Goal: Transaction & Acquisition: Book appointment/travel/reservation

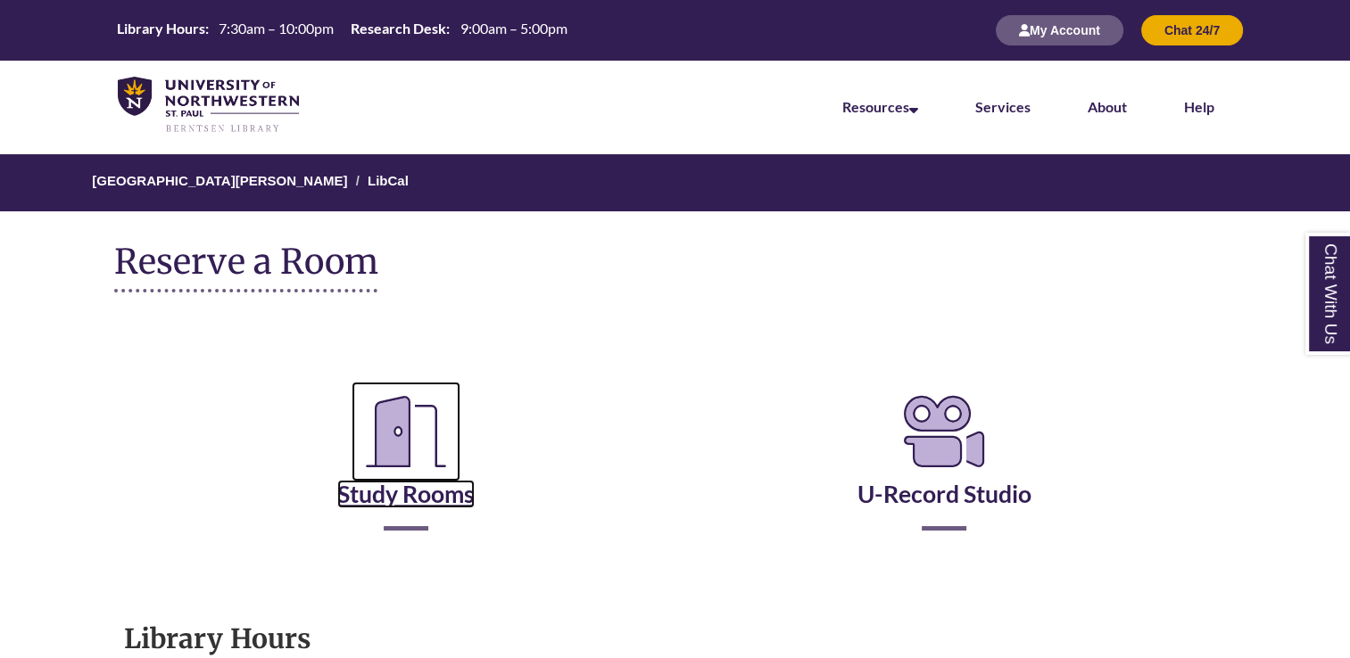
click at [415, 434] on icon "Reserve a Room" at bounding box center [406, 432] width 109 height 100
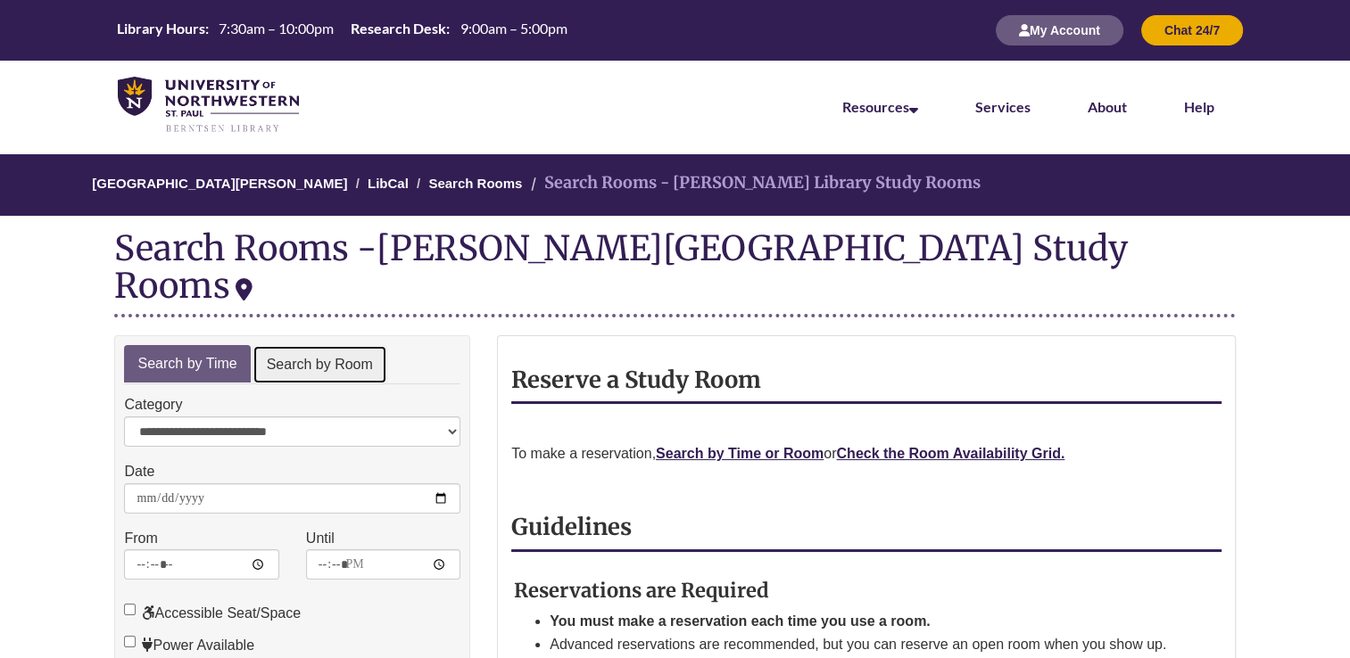
click at [356, 345] on link "Search by Room" at bounding box center [320, 365] width 135 height 40
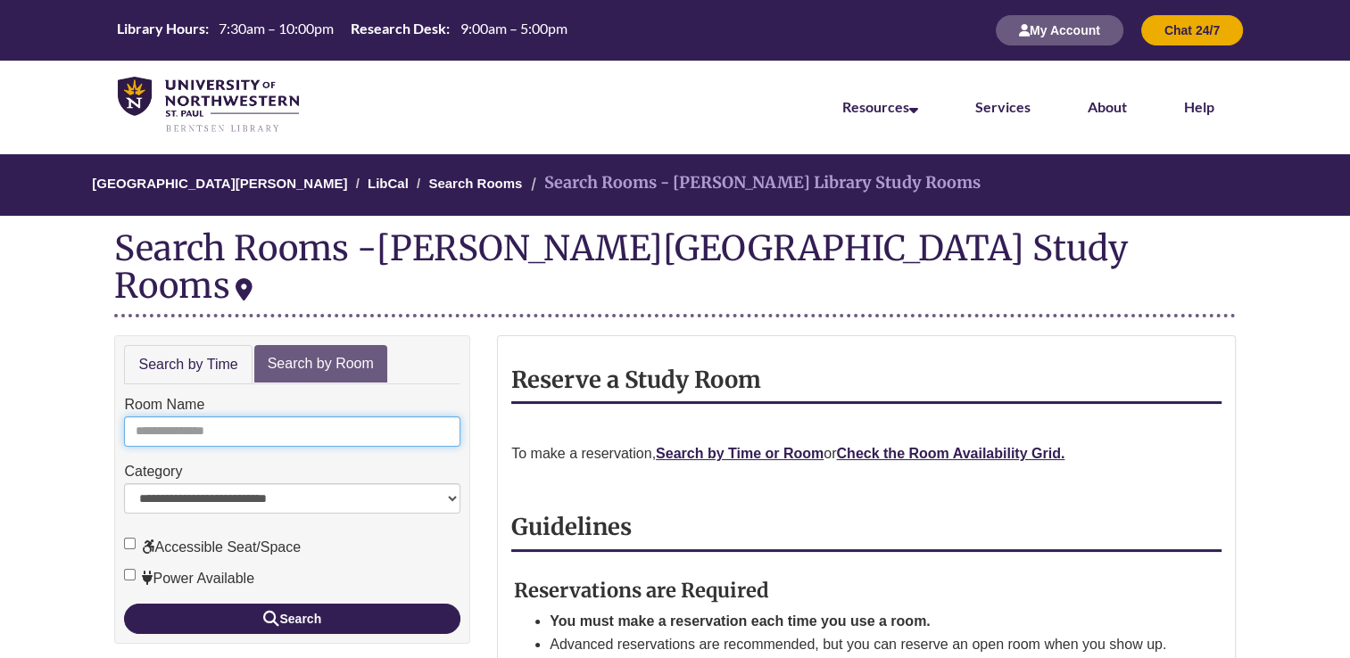
click at [360, 417] on input "Room Name" at bounding box center [292, 432] width 336 height 30
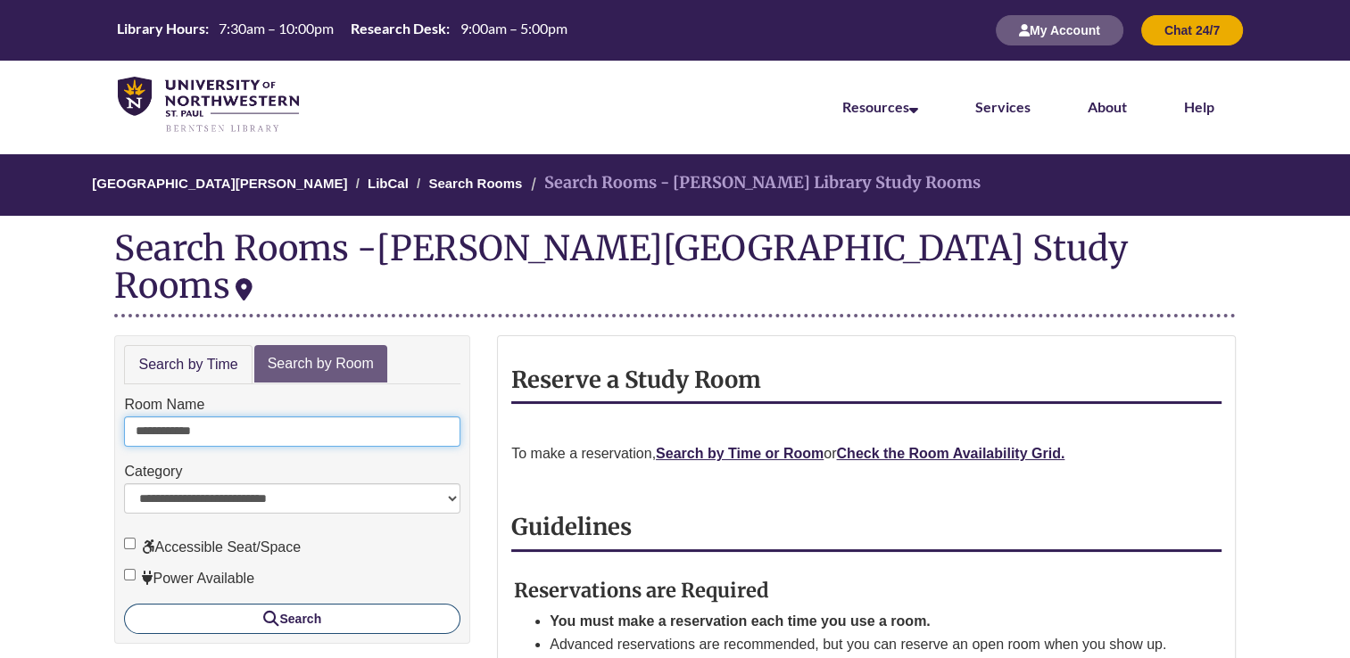
type input "**********"
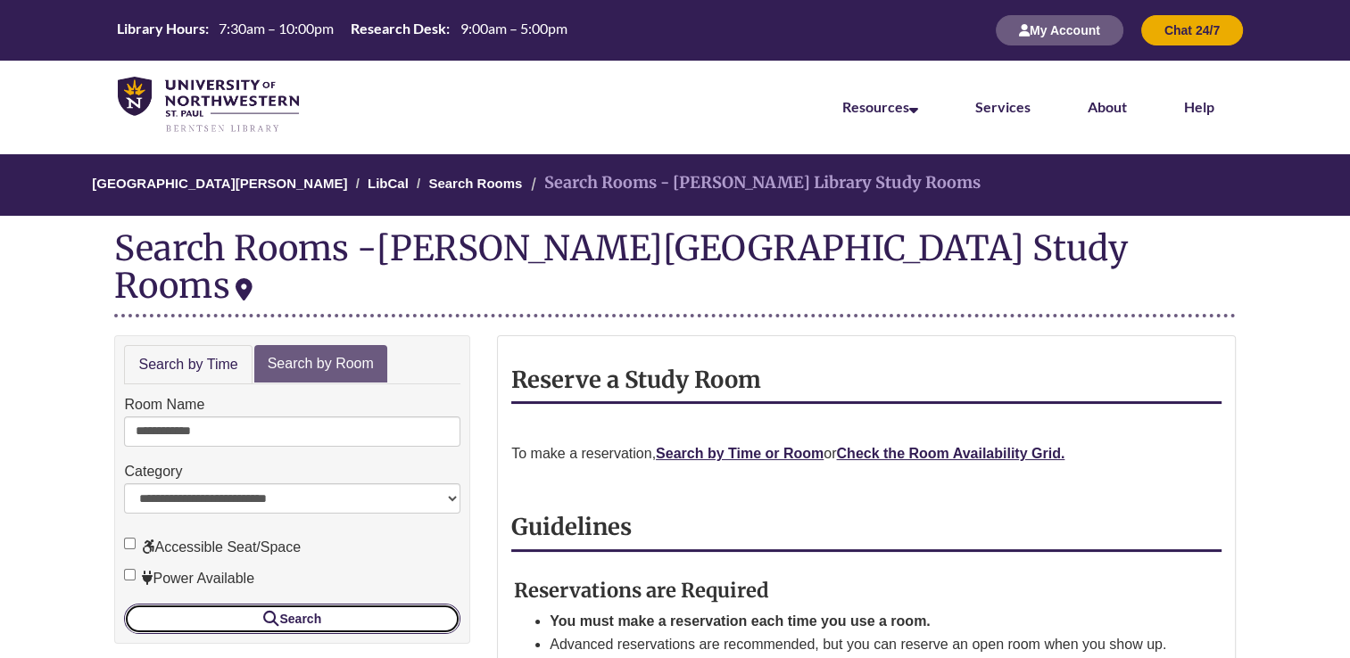
click at [344, 604] on button "Search" at bounding box center [292, 619] width 336 height 30
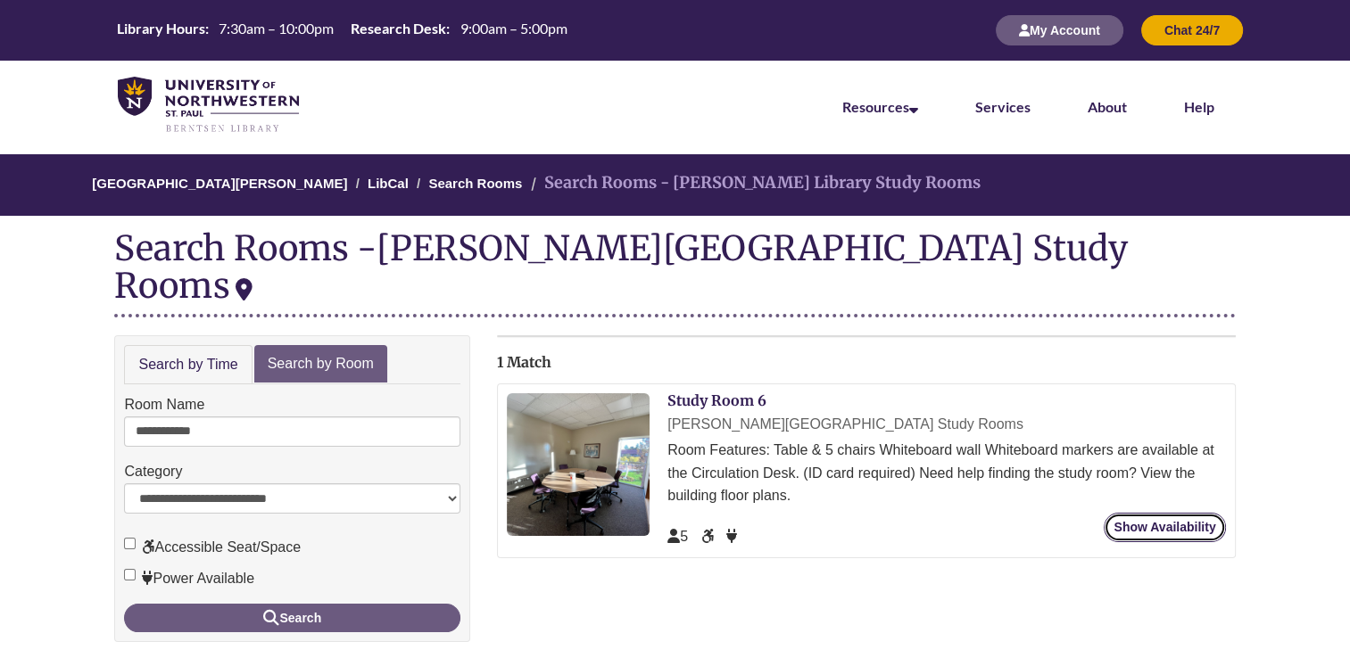
click at [1132, 513] on link "Show Availability" at bounding box center [1164, 527] width 121 height 29
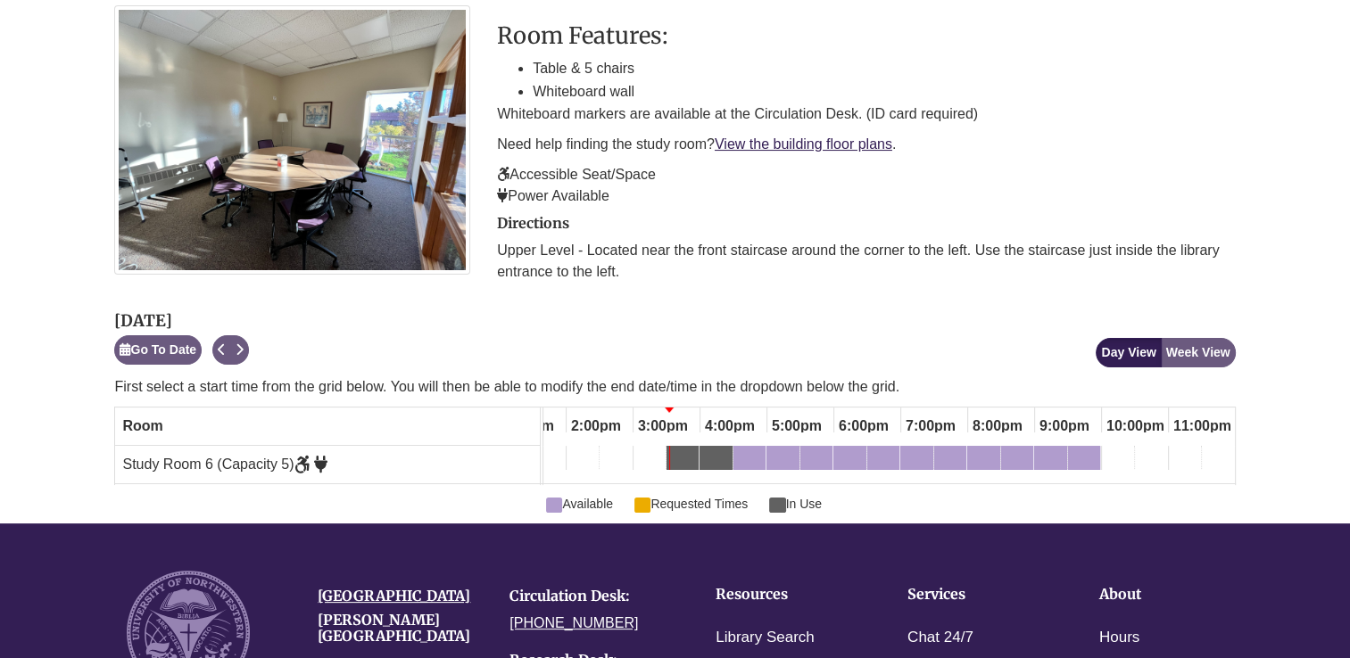
scroll to position [293, 0]
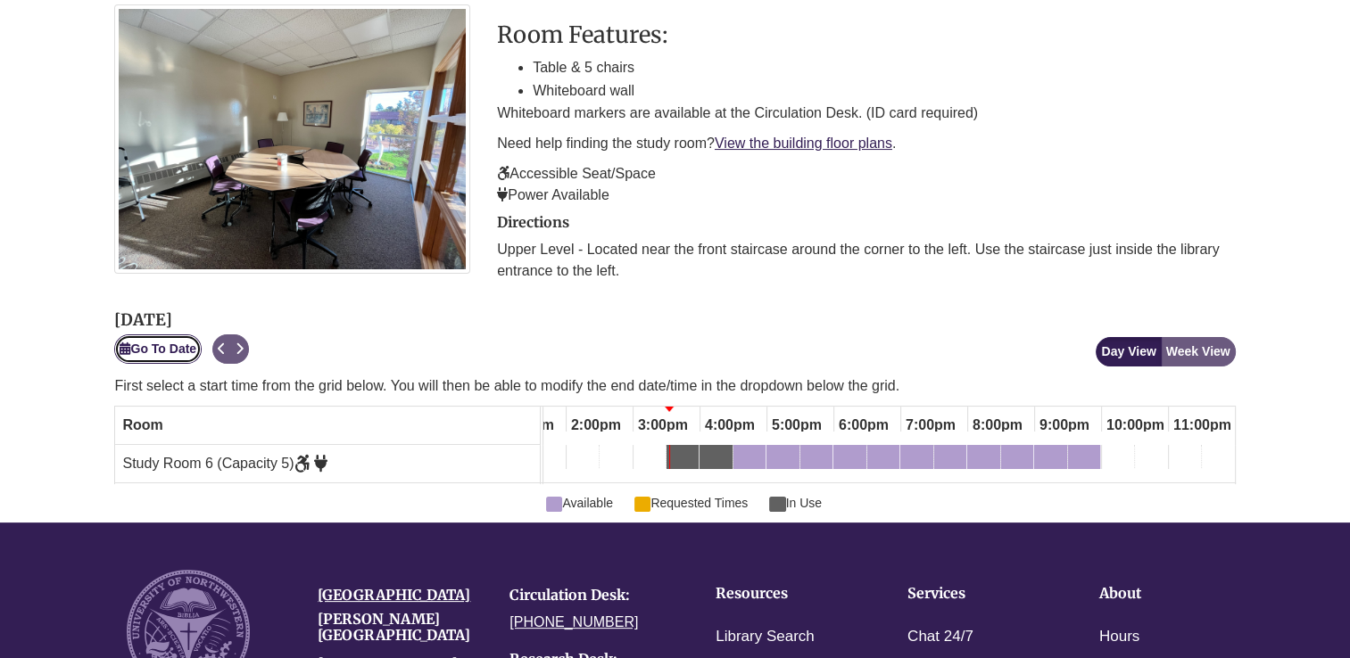
click at [186, 352] on button "Go To Date" at bounding box center [157, 349] width 87 height 29
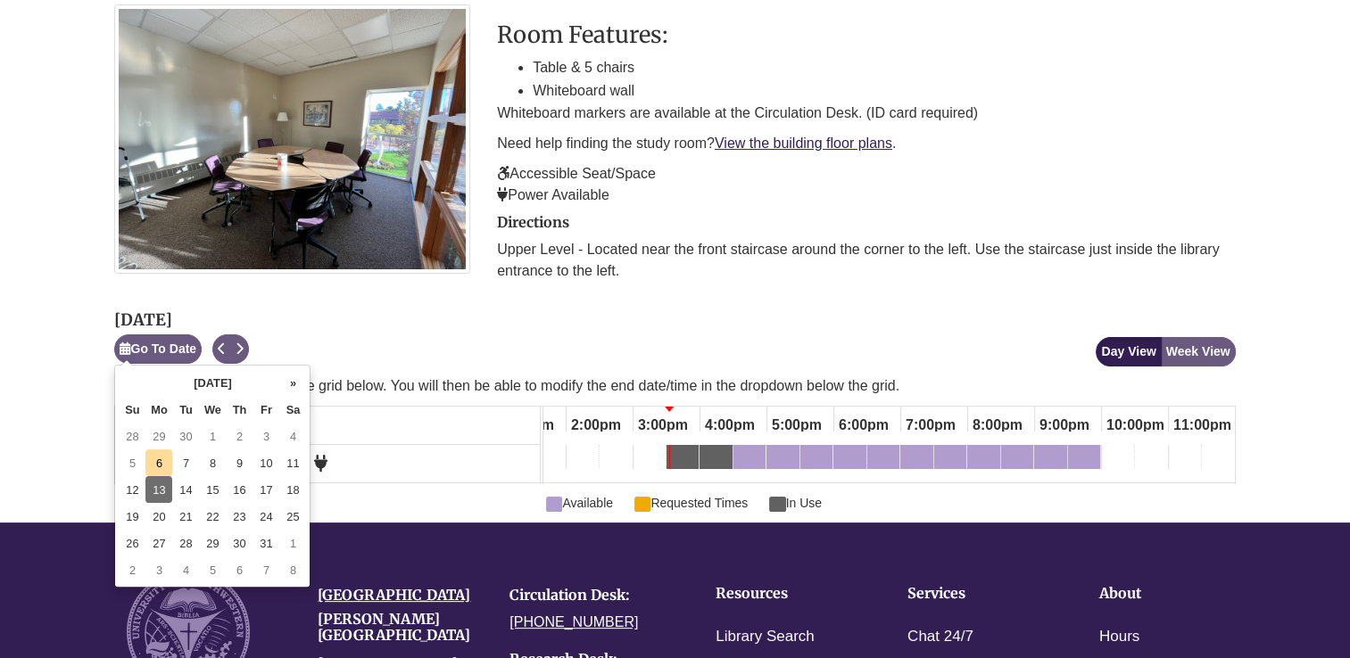
click at [159, 489] on td "13" at bounding box center [158, 489] width 27 height 27
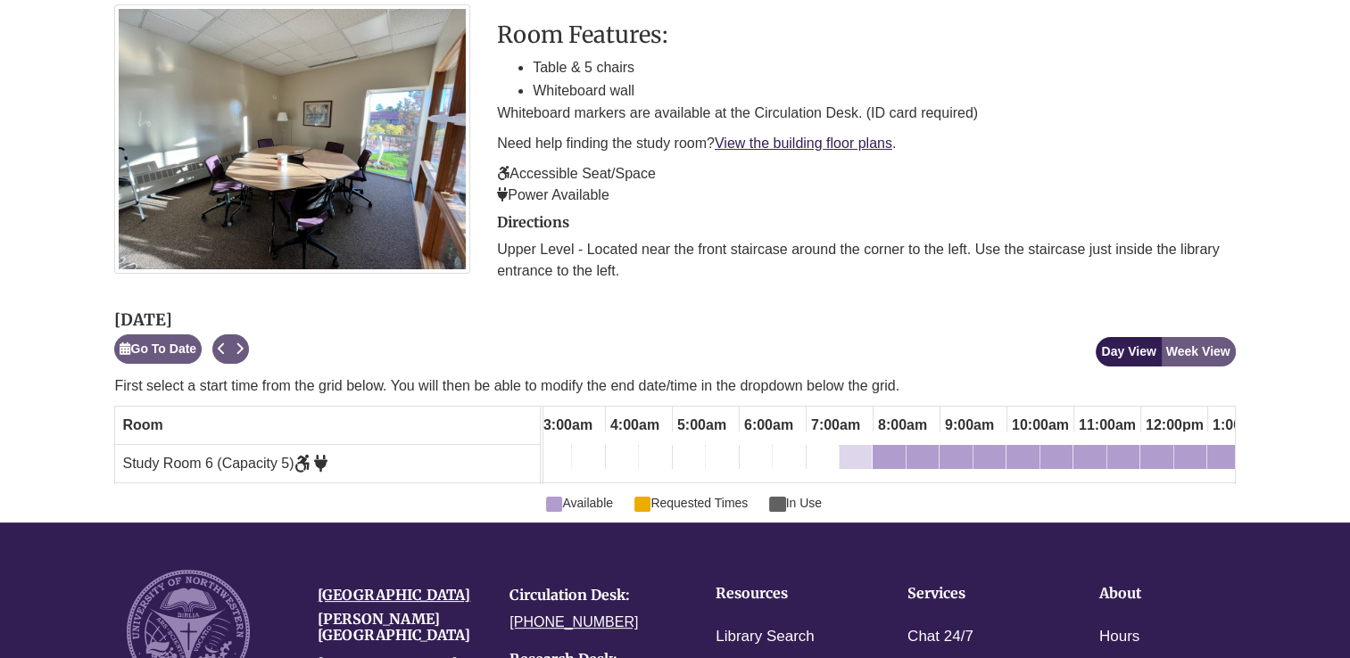
scroll to position [0, 0]
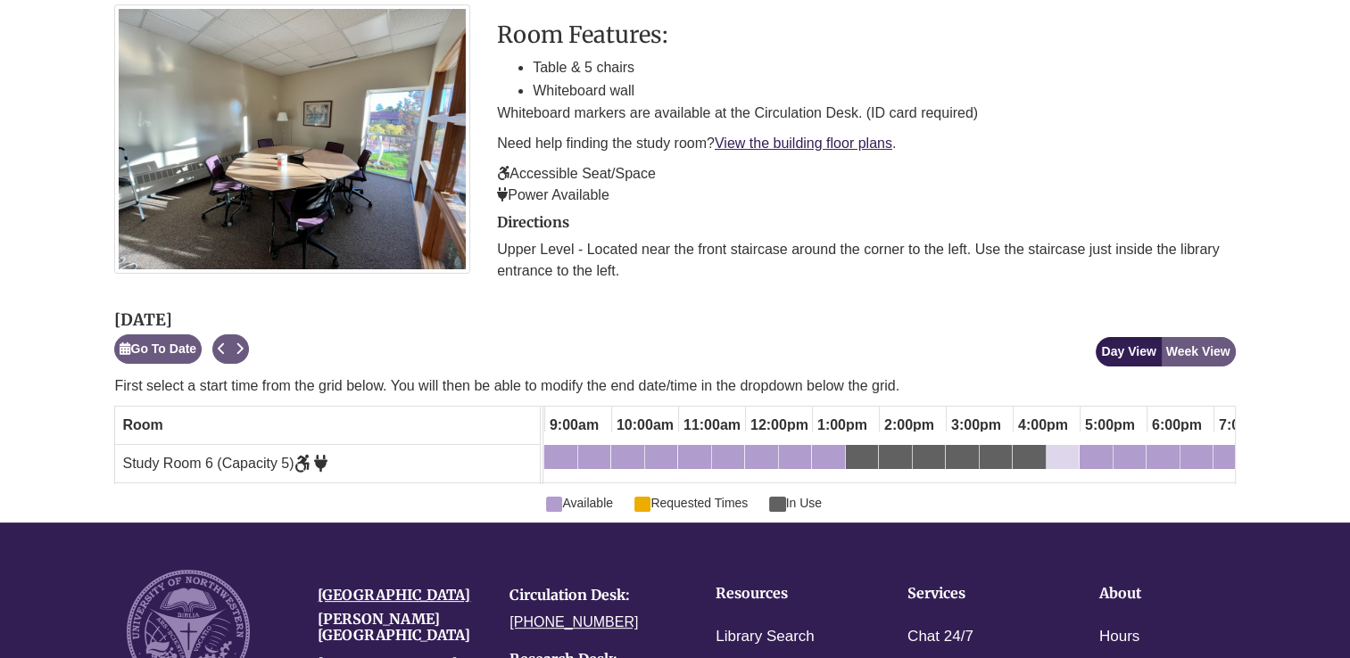
click at [1061, 458] on div "4:30pm Monday, October 13, 2025 - Study Room 6 - Available" at bounding box center [1062, 461] width 29 height 20
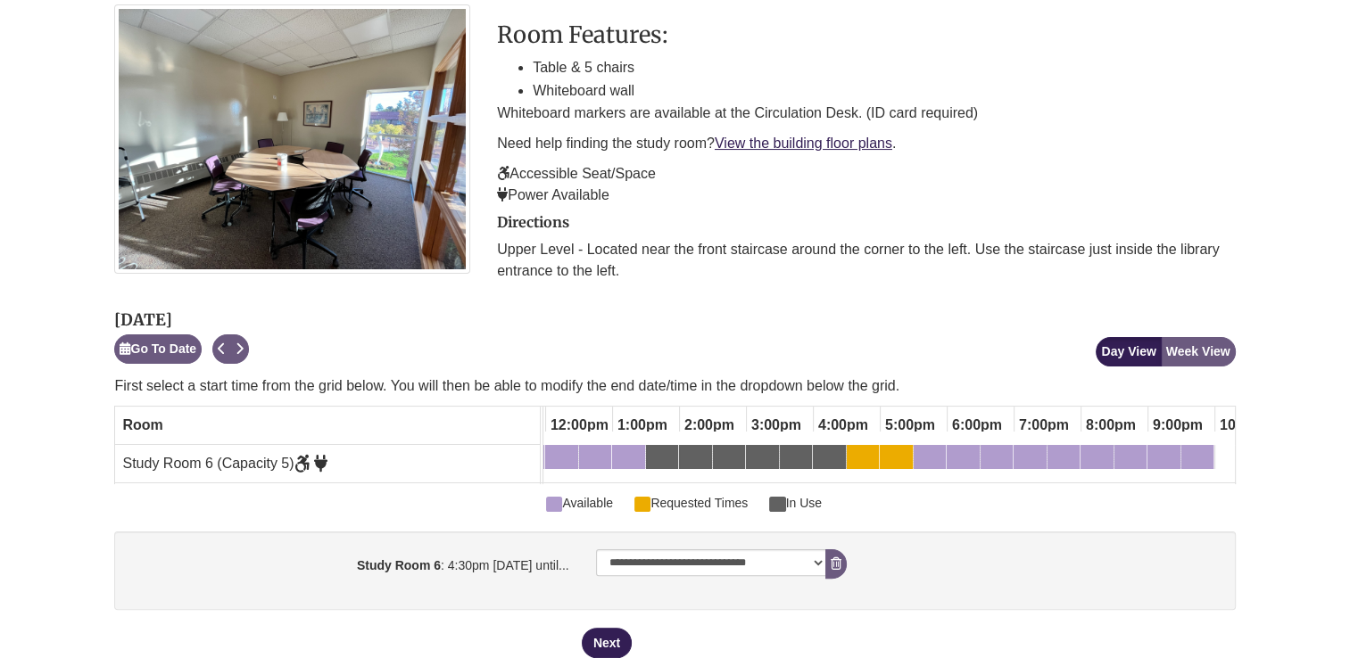
click at [1061, 458] on div "7:30pm Monday, October 13, 2025 - Study Room 6 - Available" at bounding box center [1063, 461] width 29 height 20
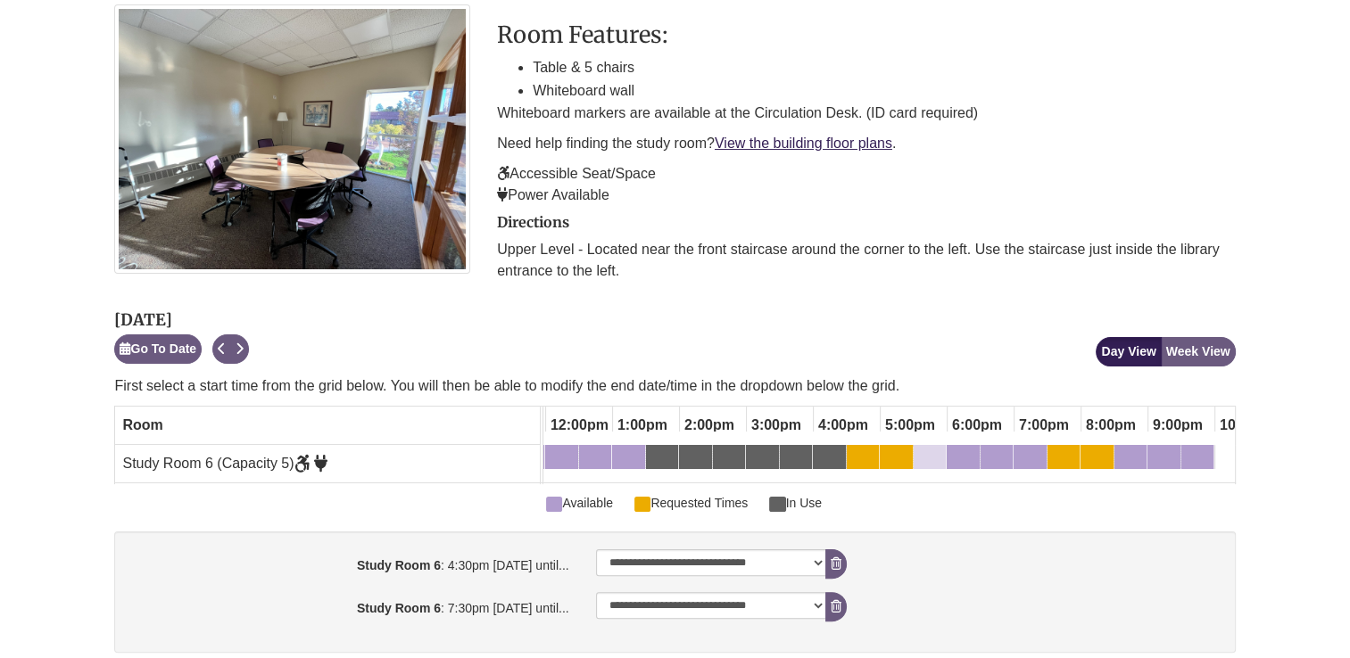
click at [932, 465] on div "5:30pm Monday, October 13, 2025 - Study Room 6 - Available" at bounding box center [929, 461] width 29 height 20
click at [1017, 466] on div "7:00pm Monday, October 13, 2025 - Study Room 6 - Available" at bounding box center [1018, 461] width 7 height 20
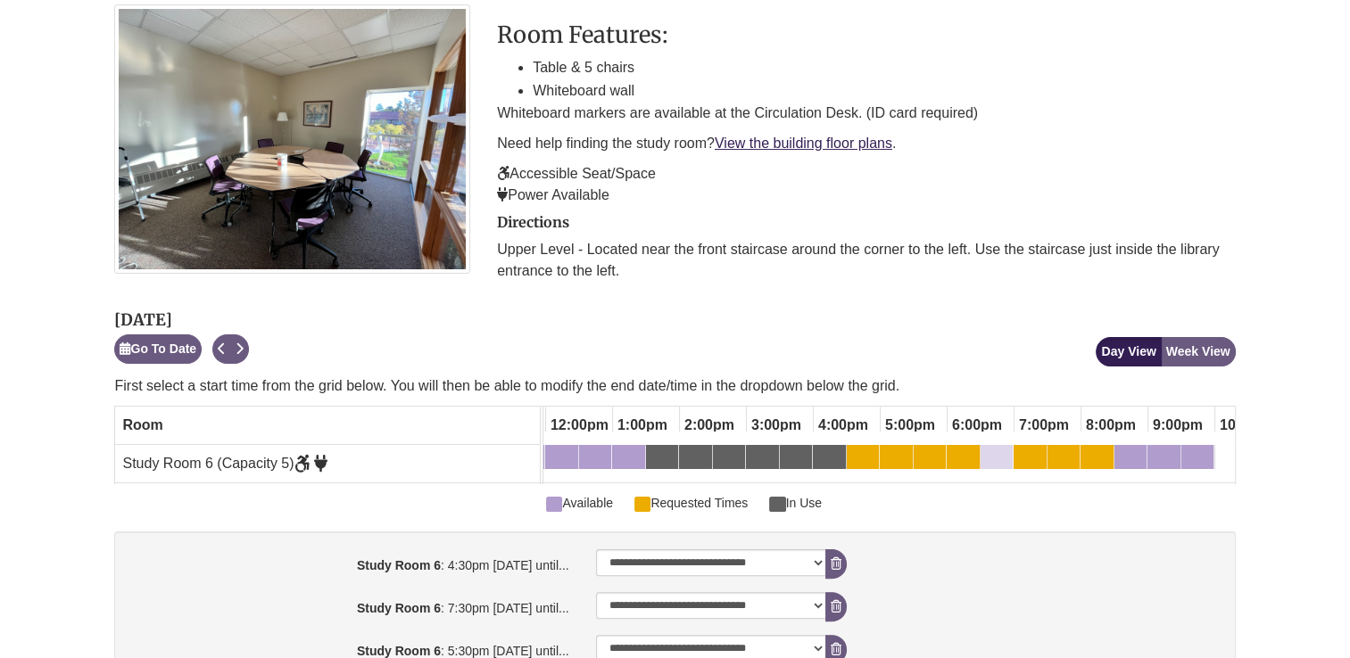
click at [1001, 465] on div "6:30pm Monday, October 13, 2025 - Study Room 6 - Available" at bounding box center [996, 461] width 29 height 20
click at [1070, 462] on div "7:30pm Monday, October 13, 2025 - Study Room 6 - Available" at bounding box center [1063, 461] width 29 height 20
click at [1103, 464] on div "8:00pm Monday, October 13, 2025 - Study Room 6 - Available" at bounding box center [1096, 461] width 29 height 20
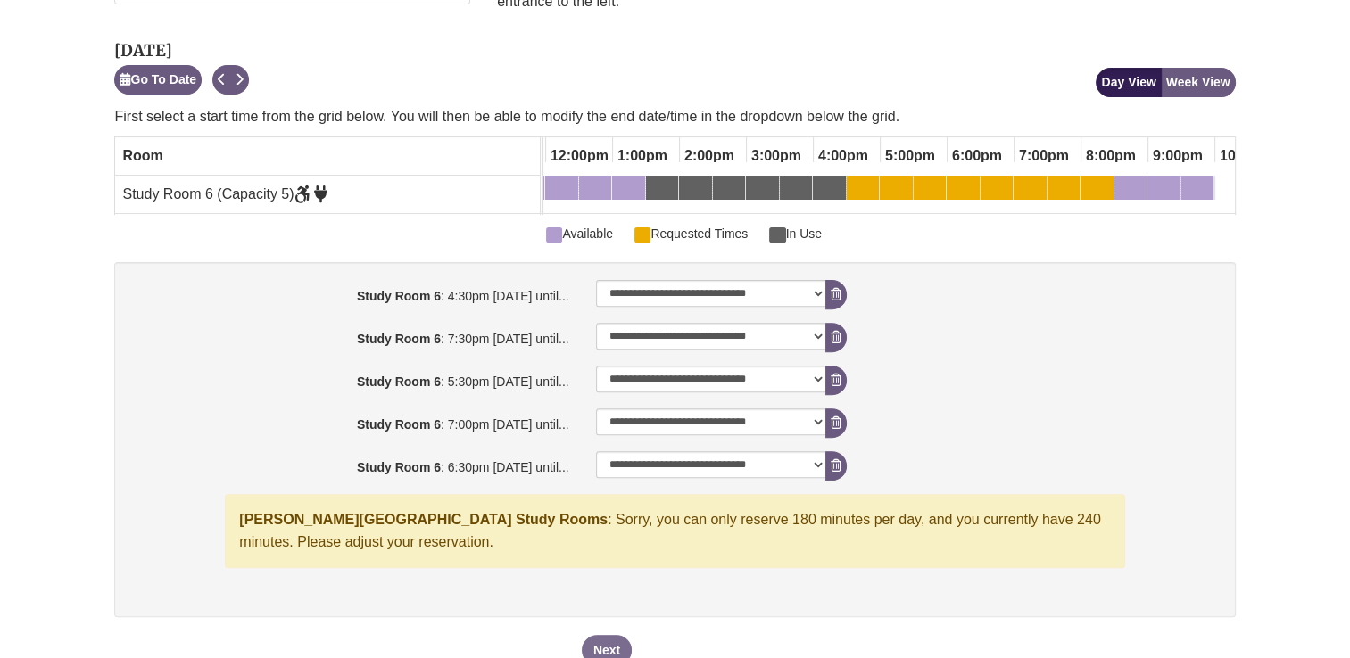
click at [1092, 204] on td at bounding box center [1098, 194] width 34 height 37
click at [546, 243] on span at bounding box center [554, 235] width 16 height 15
click at [1092, 190] on div "8:00pm Monday, October 13, 2025 - Study Room 6 - Requested Times" at bounding box center [1096, 191] width 29 height 20
click at [1042, 191] on div "7:00pm Monday, October 13, 2025 - Study Room 6 - Available" at bounding box center [1029, 191] width 29 height 20
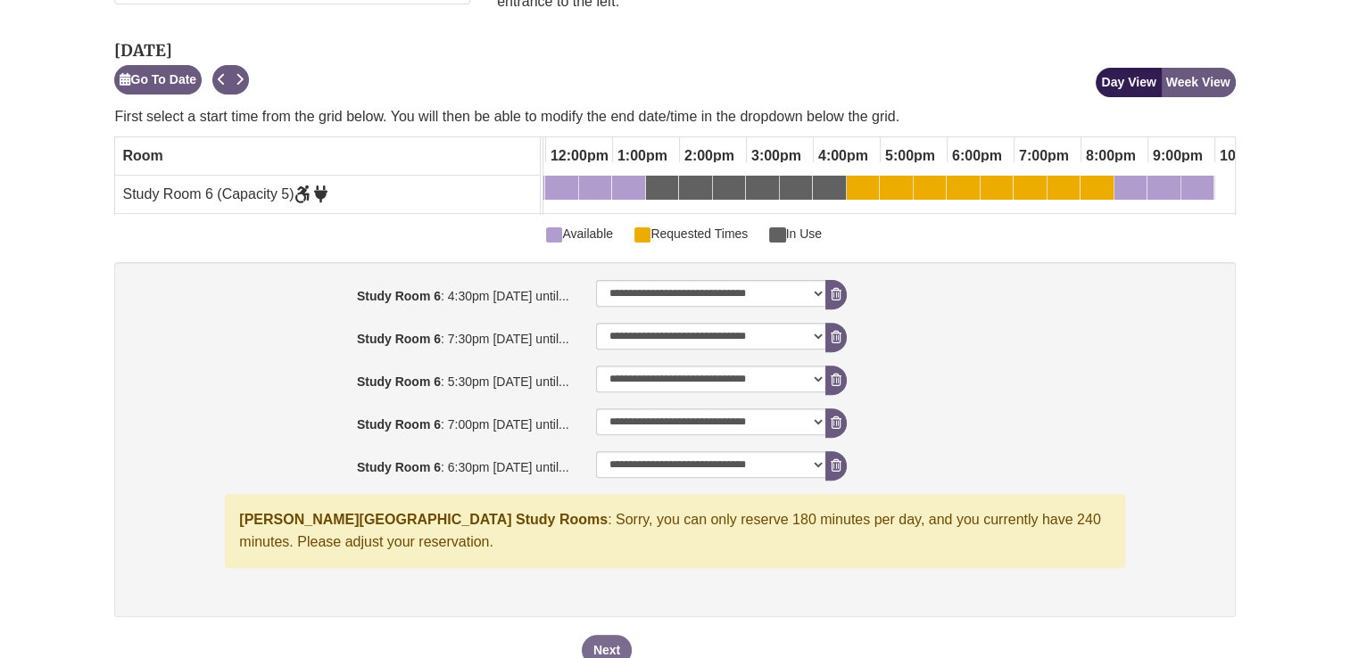
click at [1042, 191] on div "7:00pm Monday, October 13, 2025 - Study Room 6 - Available" at bounding box center [1029, 191] width 29 height 20
click at [1042, 191] on div "7:00pm Monday, October 13, 2025 - Study Room 6 - Requested Times" at bounding box center [1029, 191] width 29 height 20
click at [1054, 191] on div "7:30pm Monday, October 13, 2025 - Study Room 6 - Requested Times" at bounding box center [1052, 191] width 7 height 20
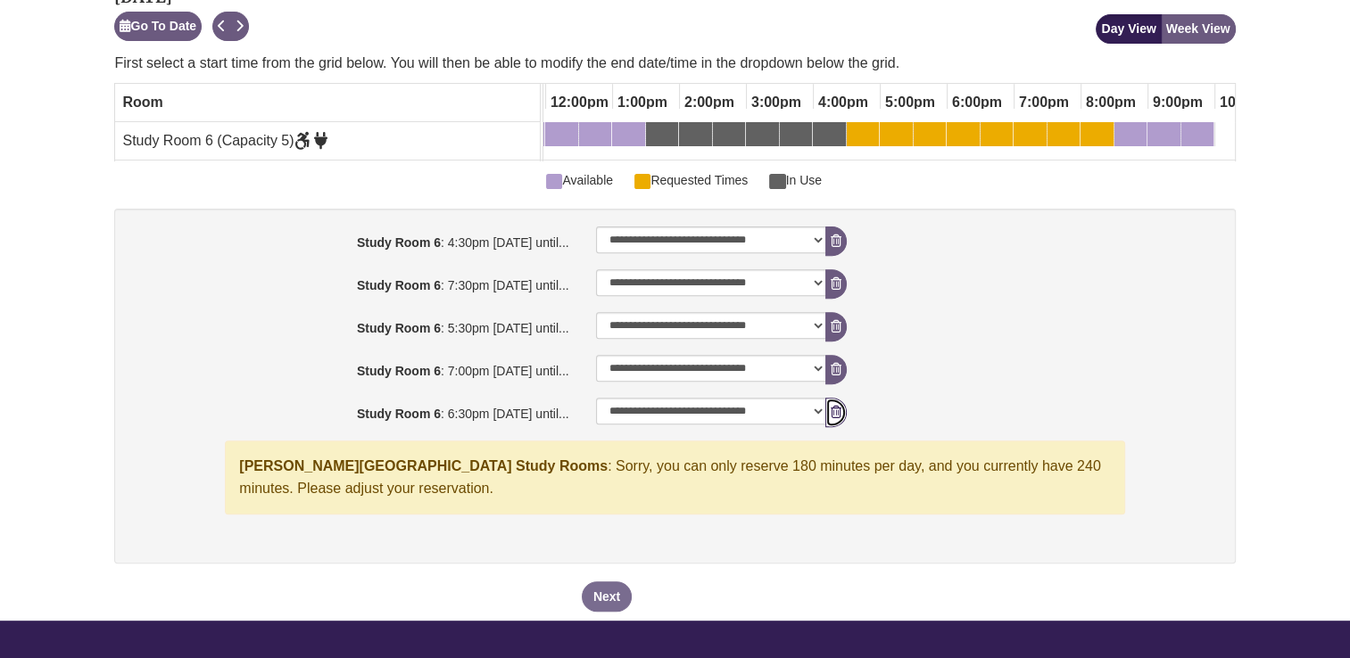
click at [835, 418] on icon "booking form" at bounding box center [836, 412] width 11 height 12
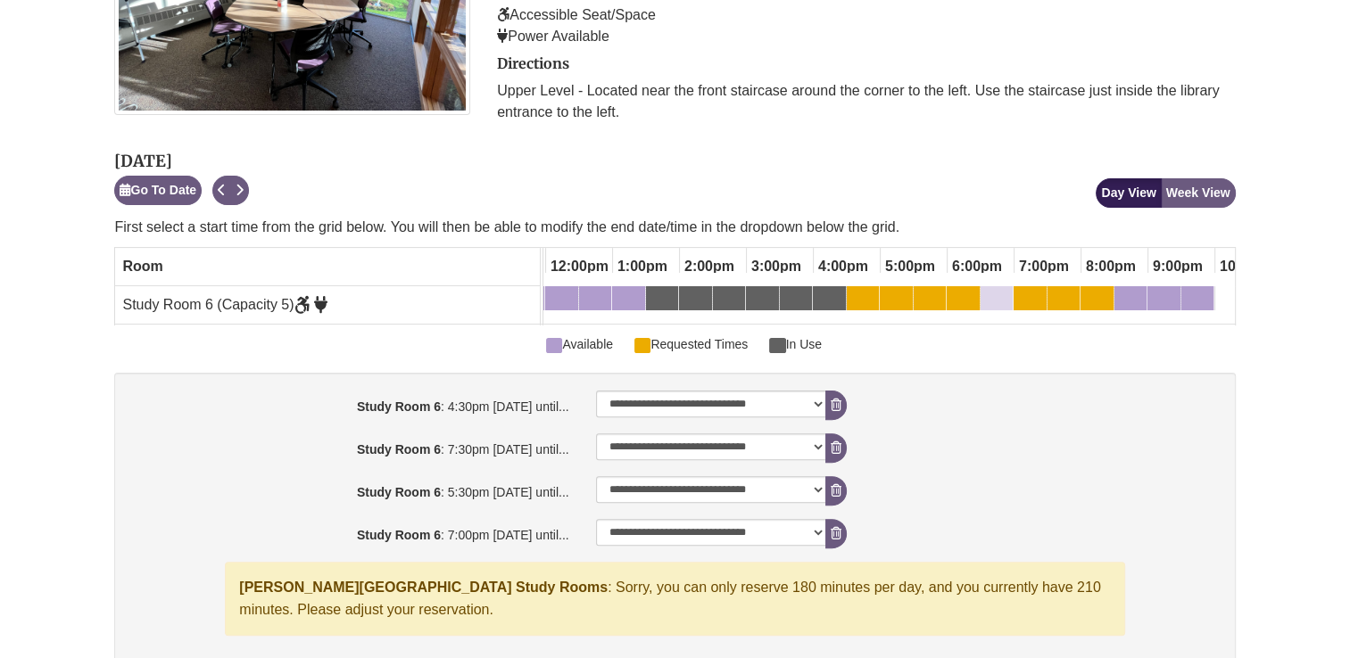
click at [996, 305] on div "6:30pm Monday, October 13, 2025 - Study Room 6 - Available" at bounding box center [996, 302] width 29 height 20
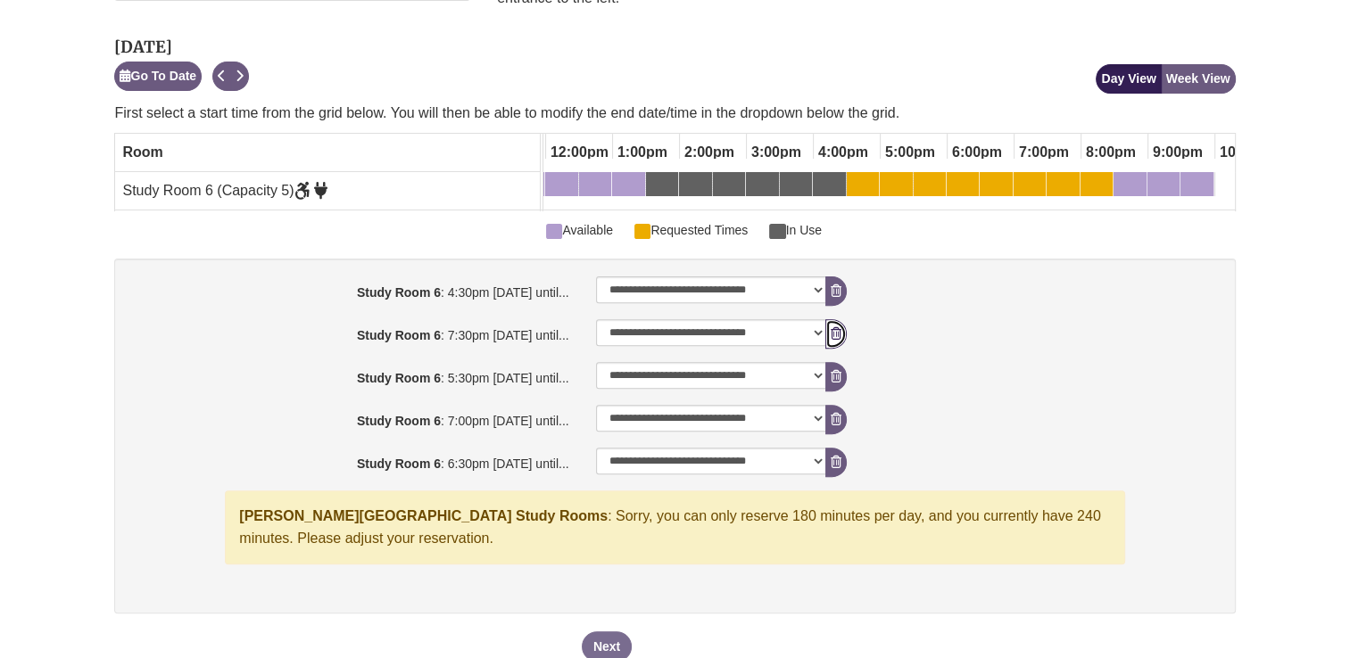
click at [828, 342] on button "Remove Pending Reservation" at bounding box center [835, 333] width 21 height 29
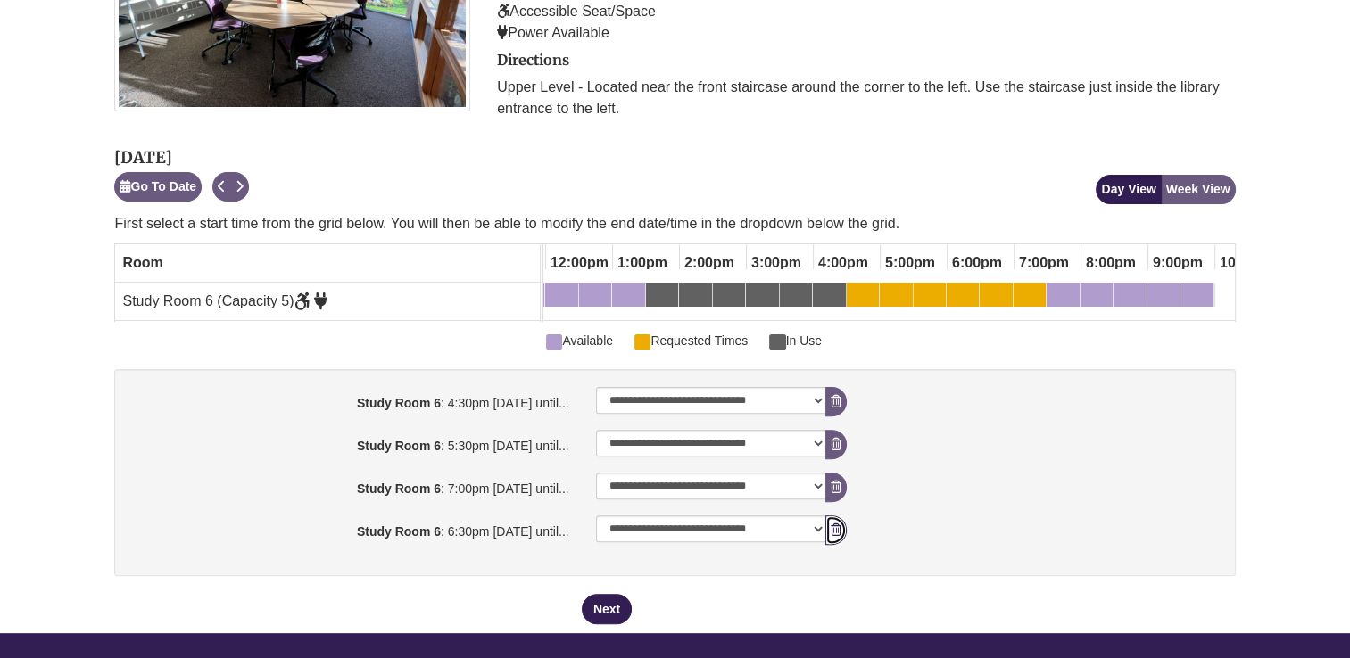
click at [840, 545] on button "Remove Pending Reservation" at bounding box center [835, 530] width 21 height 29
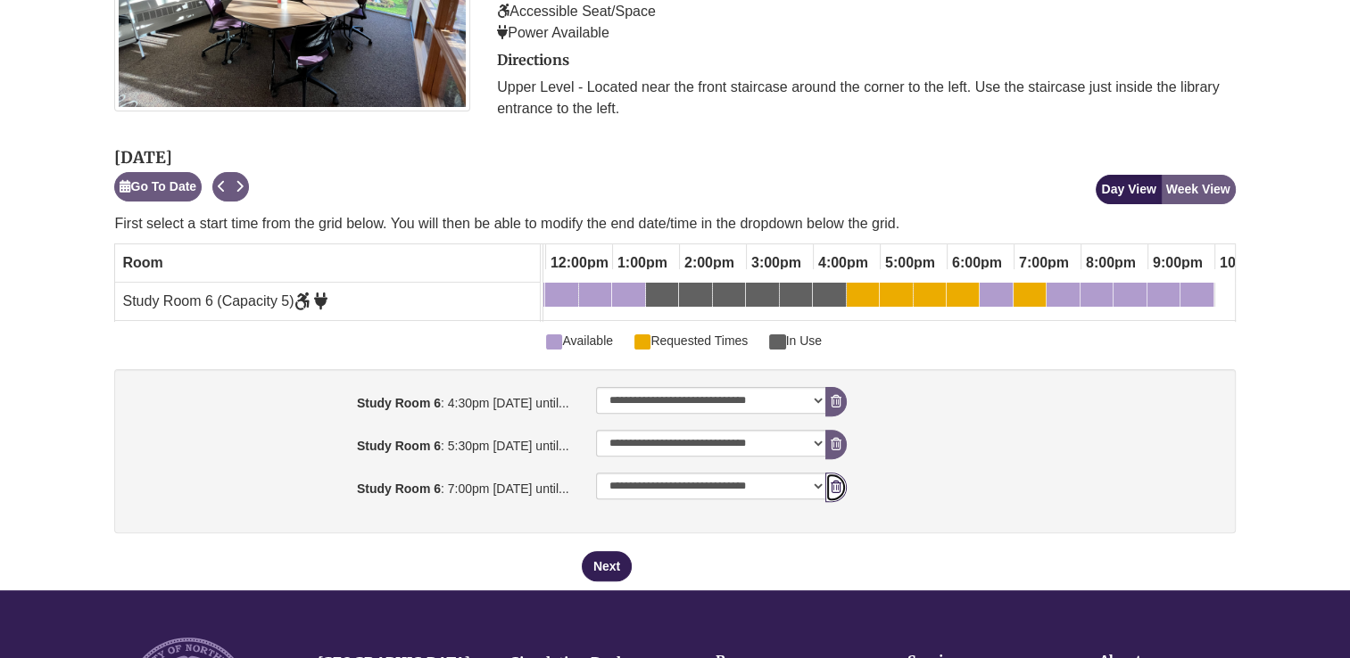
click at [838, 502] on button "Remove Pending Reservation" at bounding box center [835, 487] width 21 height 29
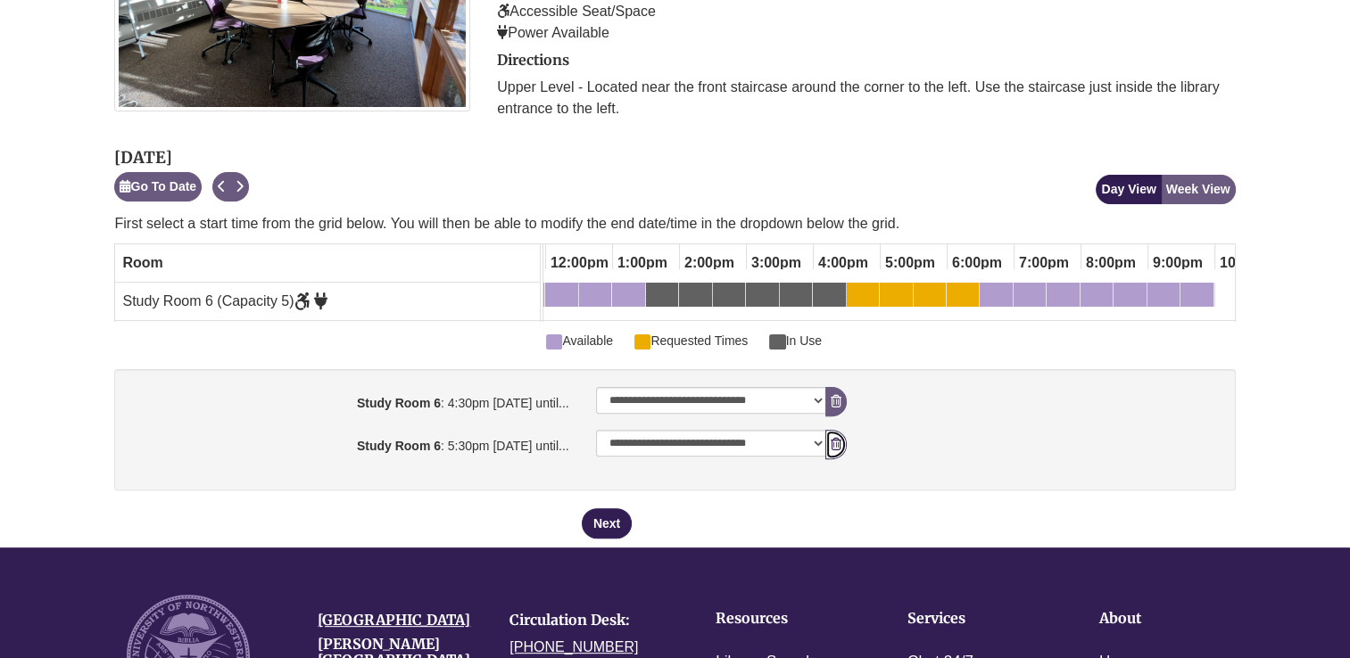
click at [834, 451] on icon "booking form" at bounding box center [836, 444] width 11 height 12
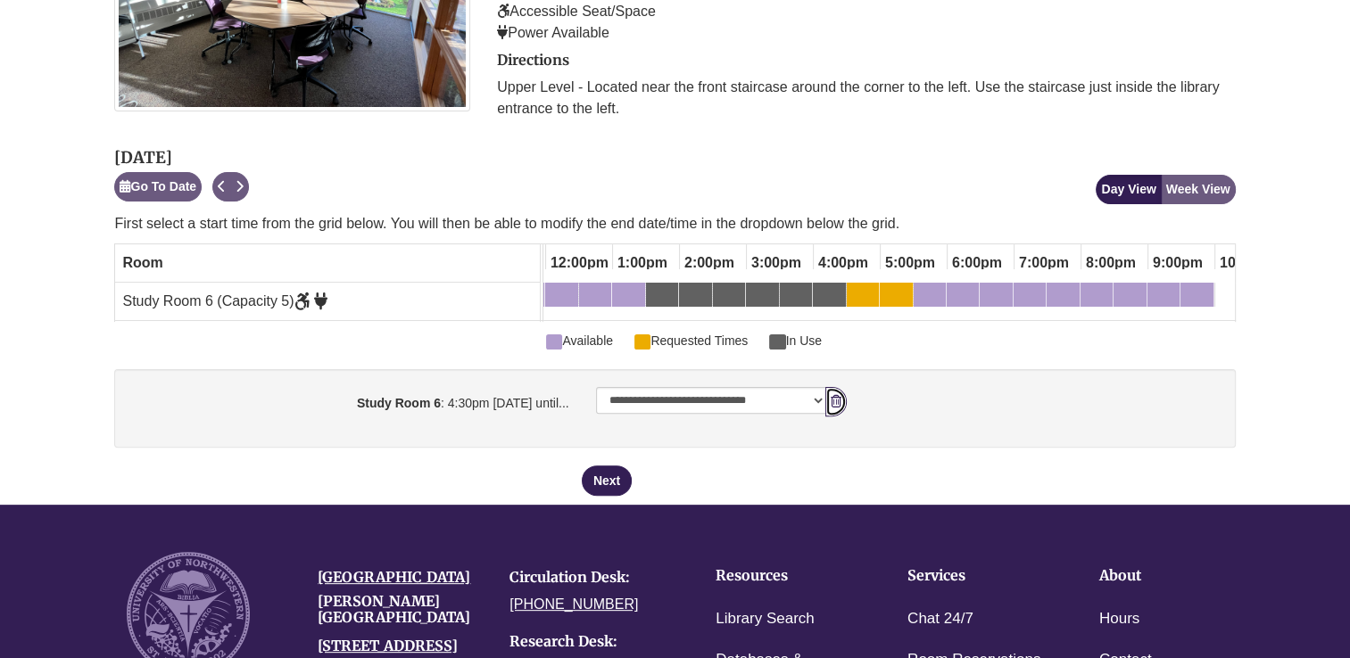
click at [834, 408] on icon "booking form" at bounding box center [836, 401] width 11 height 12
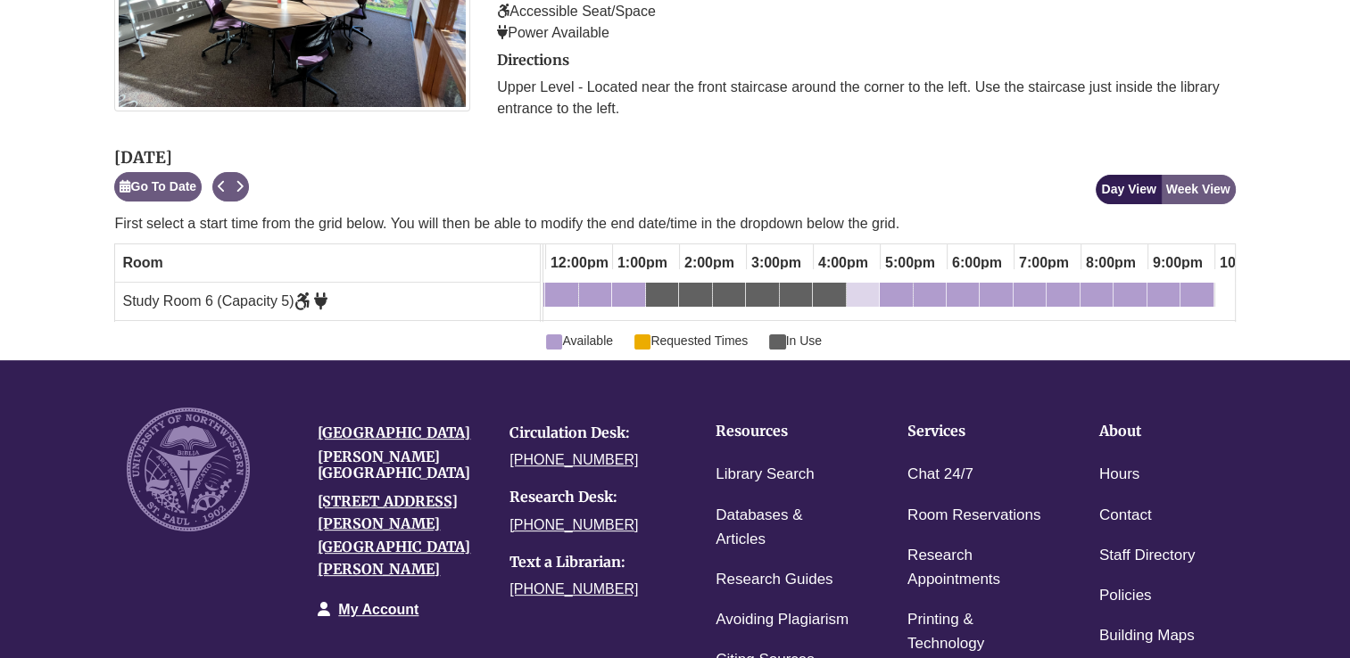
click at [870, 294] on div "4:30pm Monday, October 13, 2025 - Study Room 6 - Available" at bounding box center [863, 298] width 29 height 20
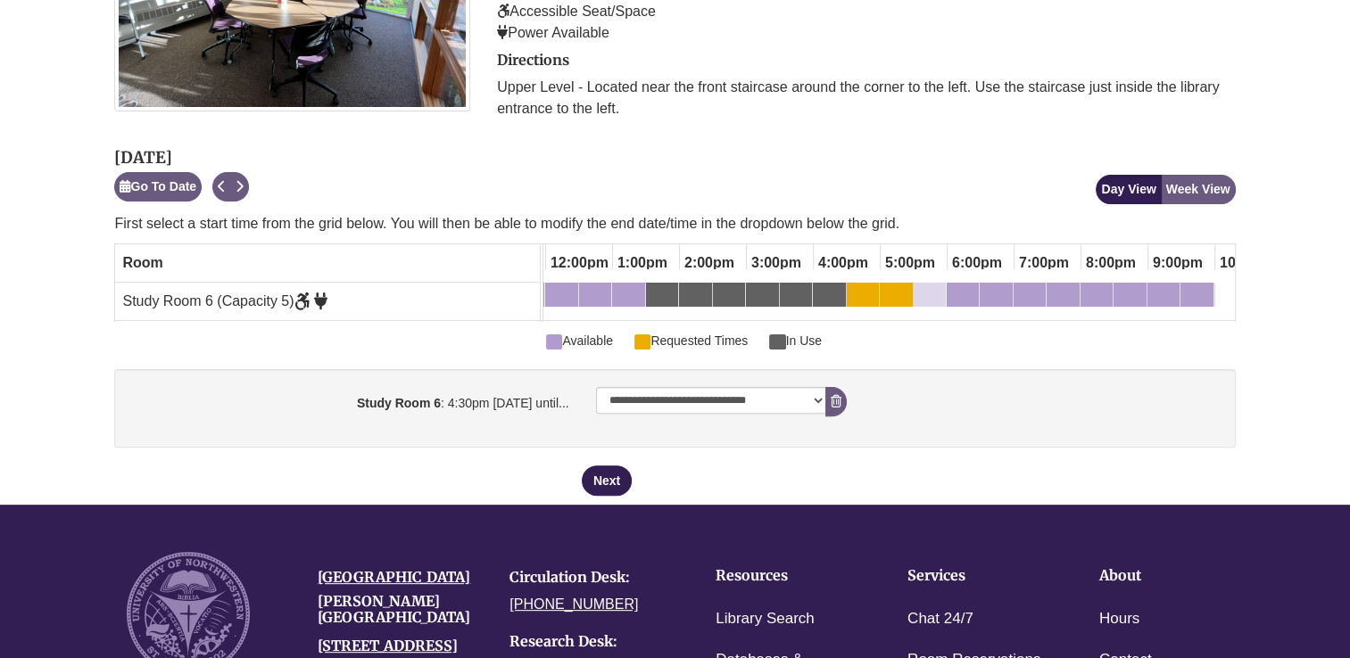
click at [935, 297] on div "5:30pm Monday, October 13, 2025 - Study Room 6 - Available" at bounding box center [929, 298] width 29 height 20
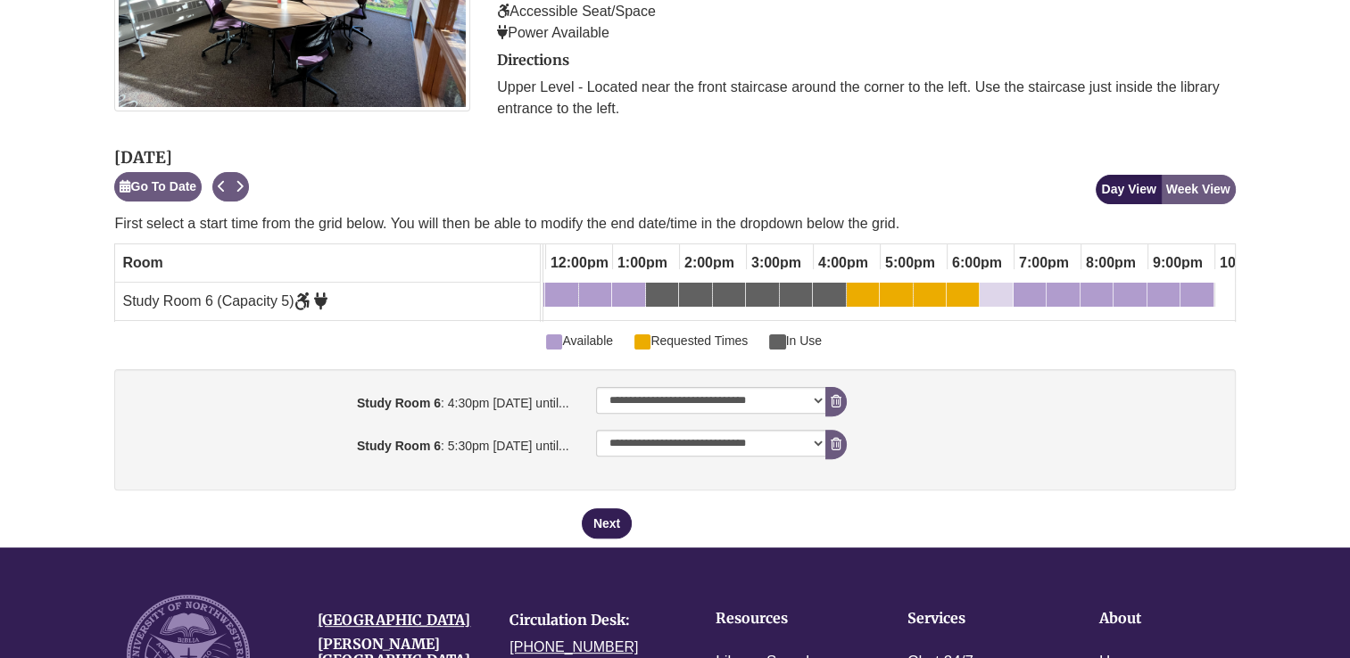
click at [1006, 289] on div "6:30pm Monday, October 13, 2025 - Study Room 6 - Available" at bounding box center [995, 298] width 29 height 20
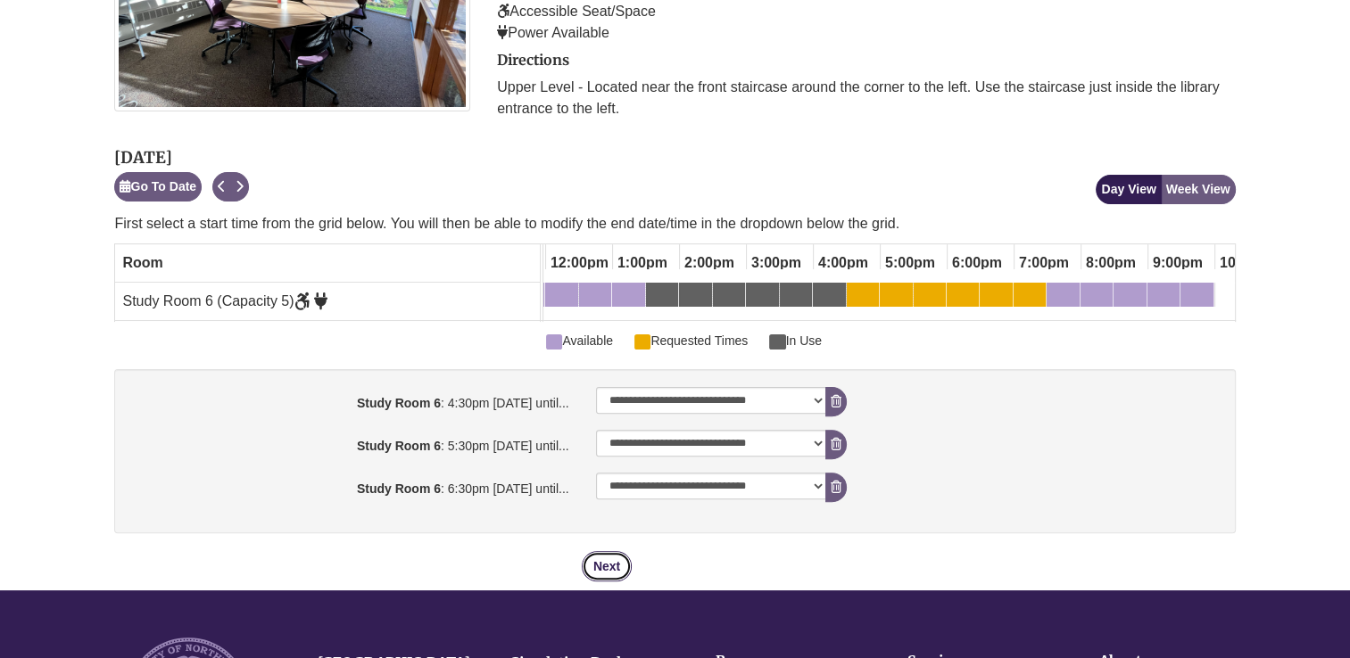
click at [609, 570] on button "Next" at bounding box center [607, 566] width 50 height 30
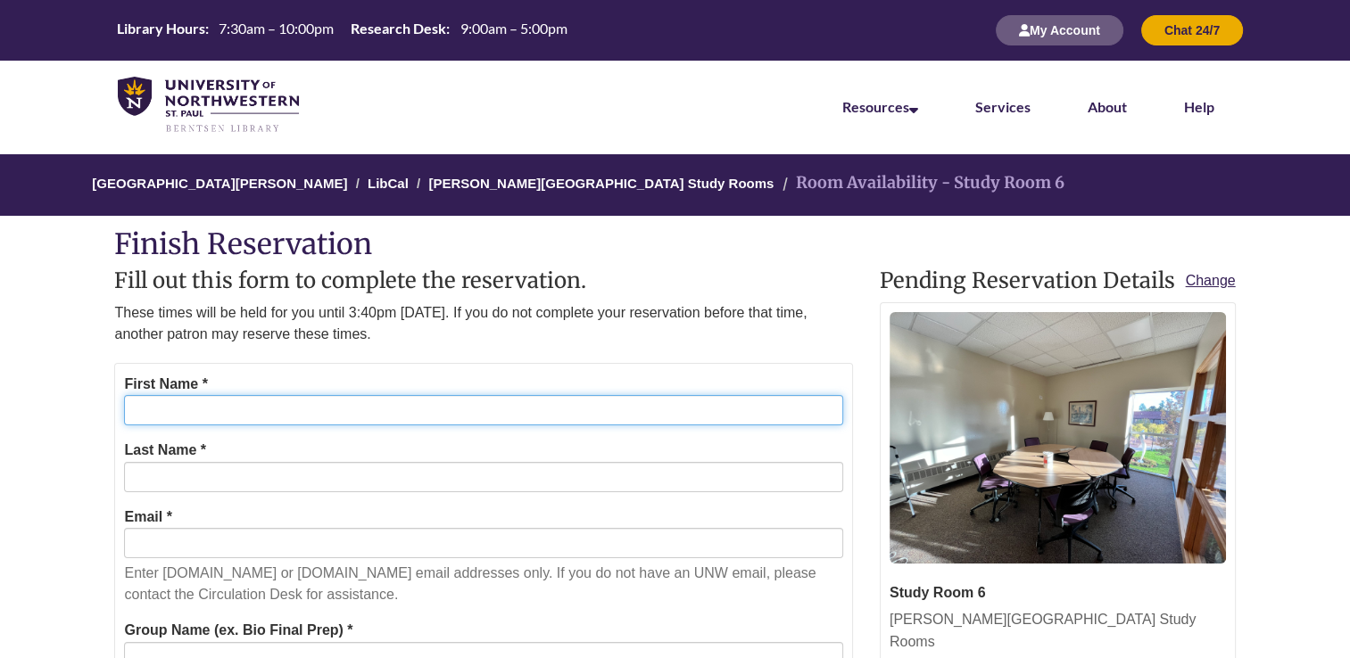
click at [565, 404] on input "First Name *" at bounding box center [483, 410] width 718 height 30
type input "*"
type input "*****"
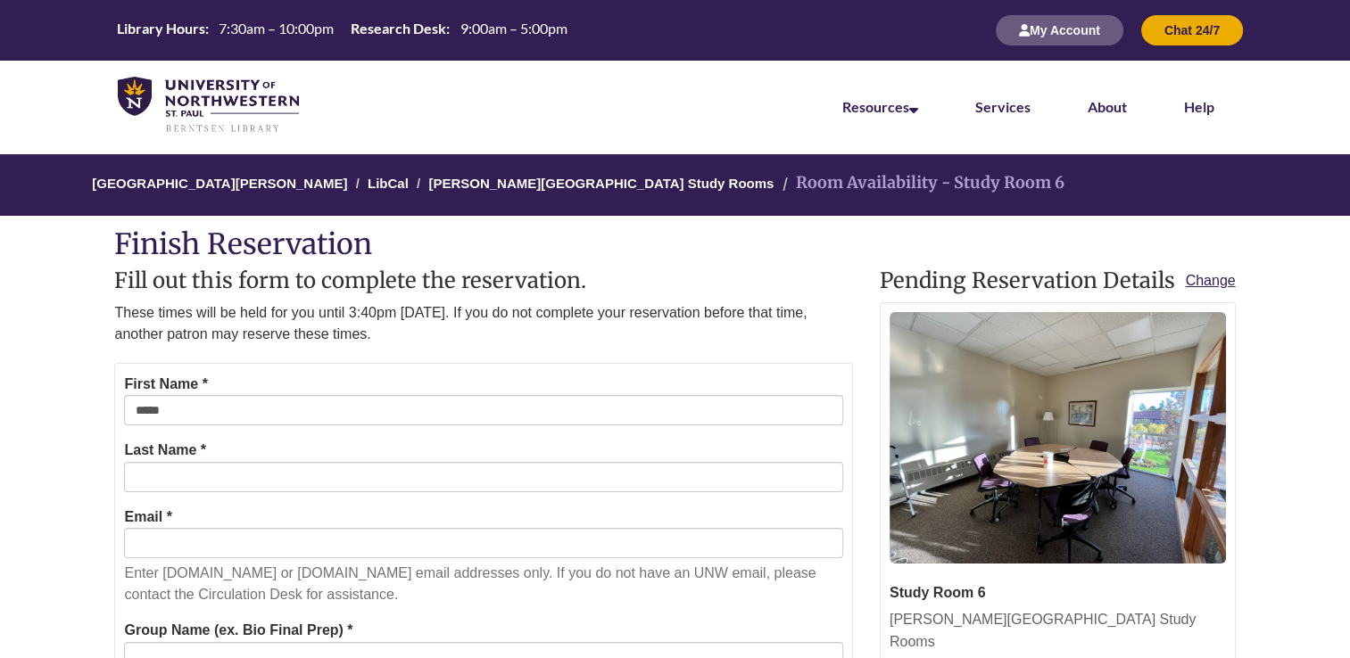
click at [633, 502] on form "First Name * ***** Last Name * Email * Enter students.unwsp.edu or unwsp.edu em…" at bounding box center [483, 660] width 738 height 595
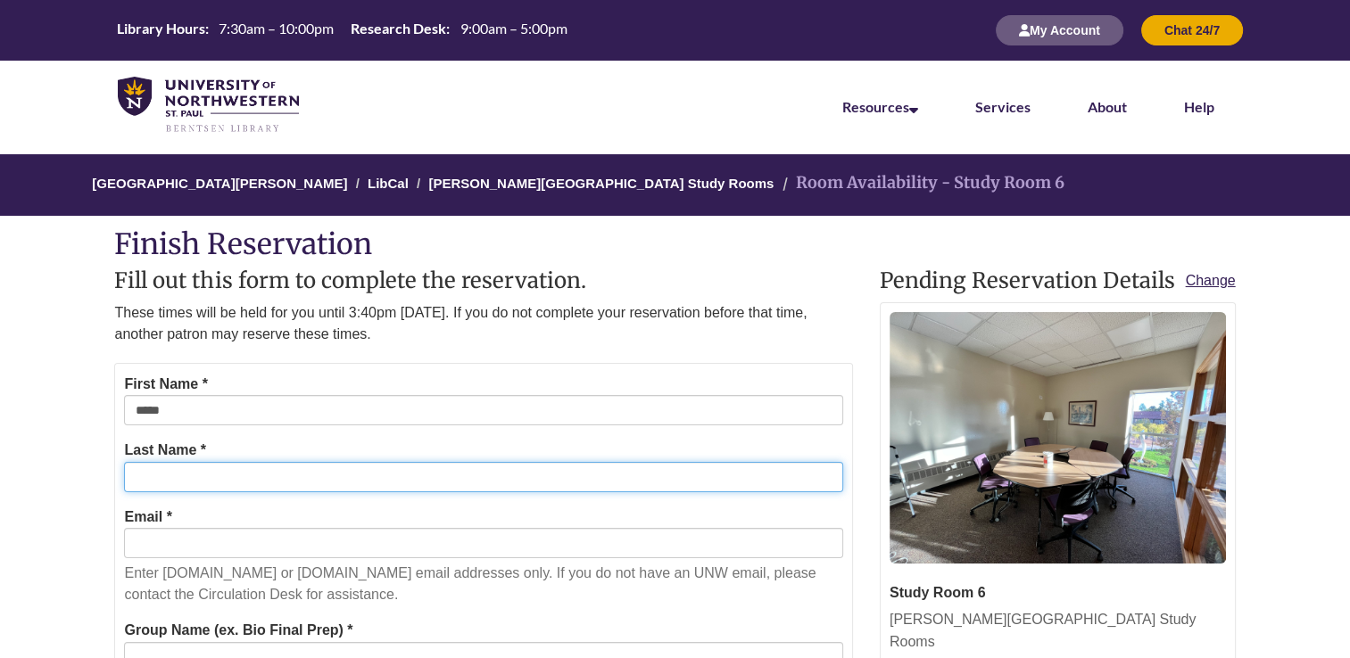
click at [702, 478] on input "Last Name *" at bounding box center [483, 477] width 718 height 30
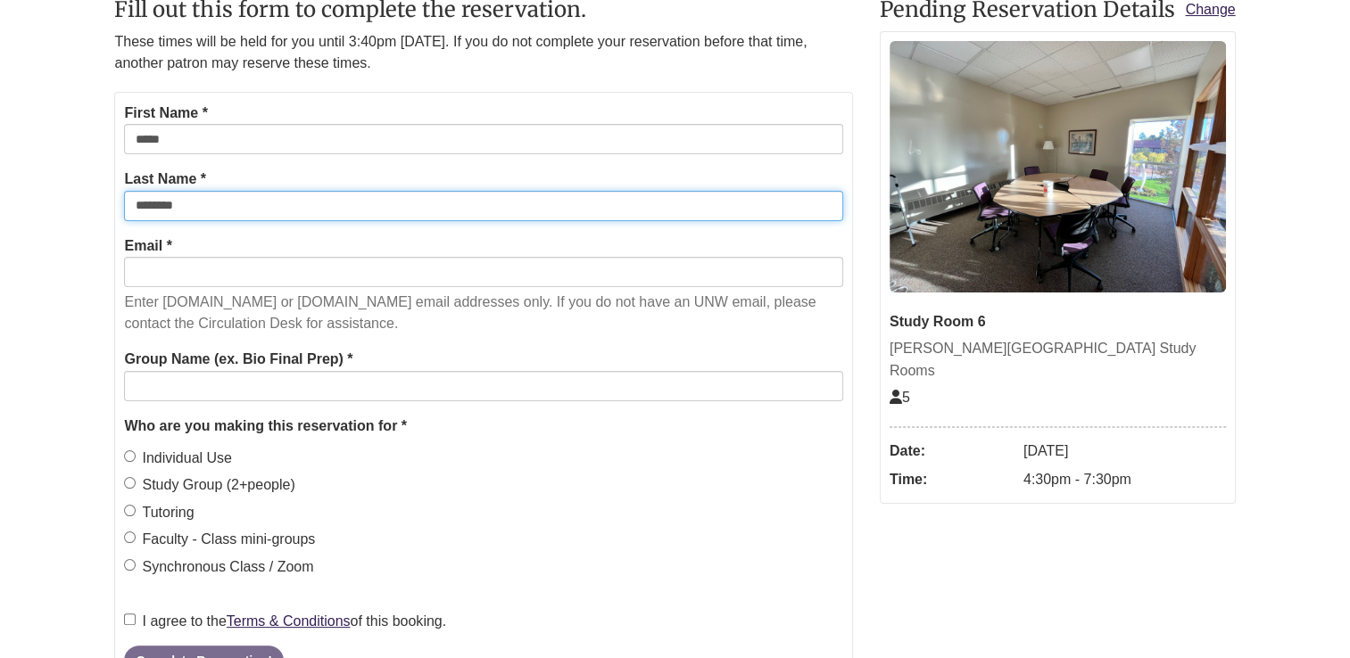
scroll to position [273, 0]
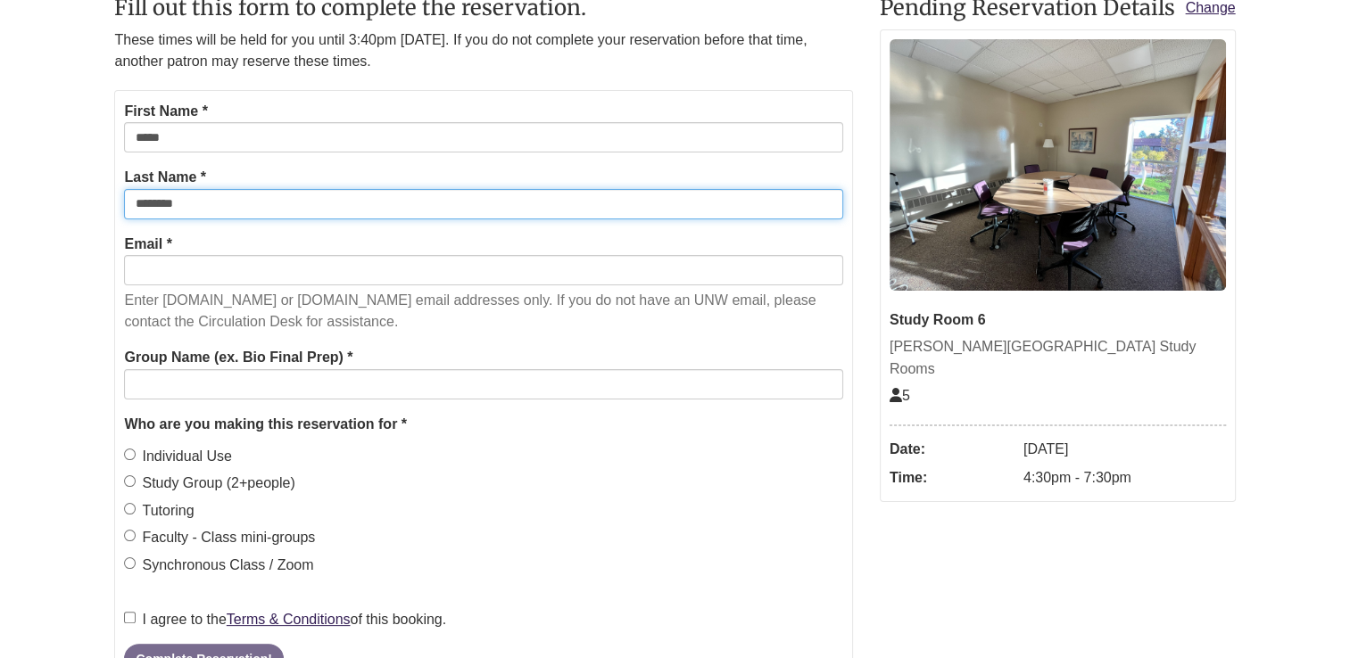
type input "********"
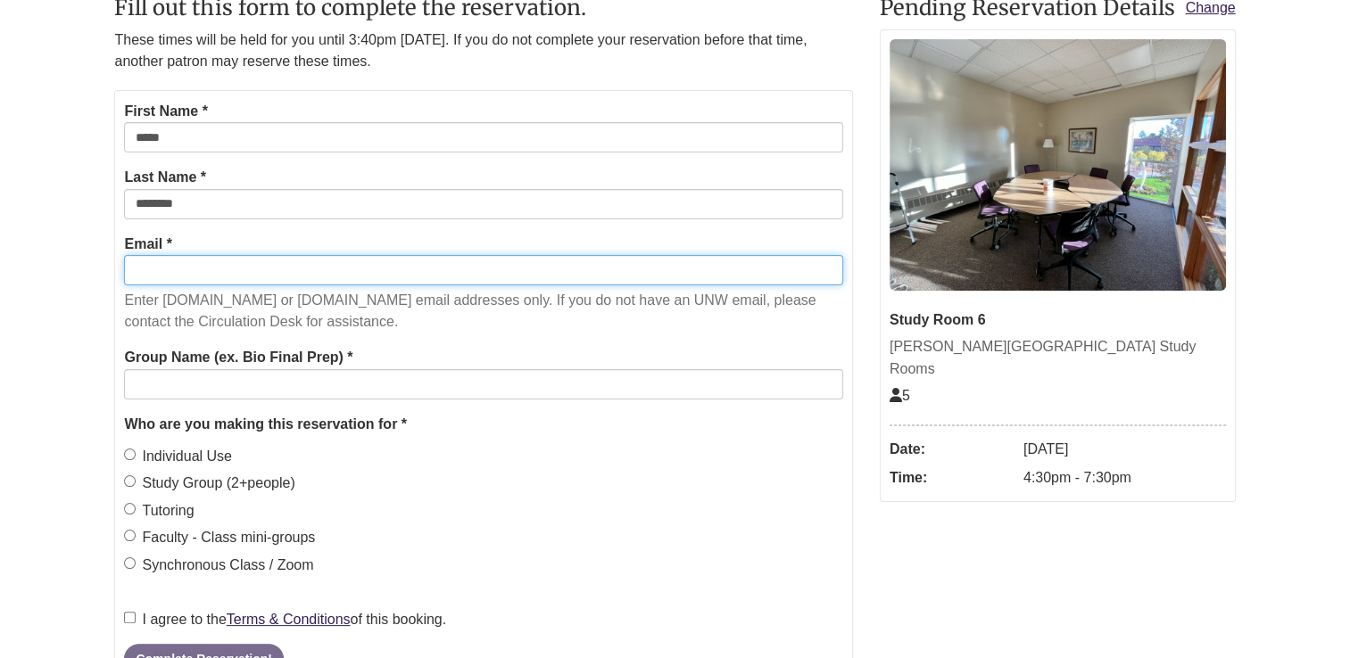
click at [546, 272] on input "Email *" at bounding box center [483, 270] width 718 height 30
type input "**********"
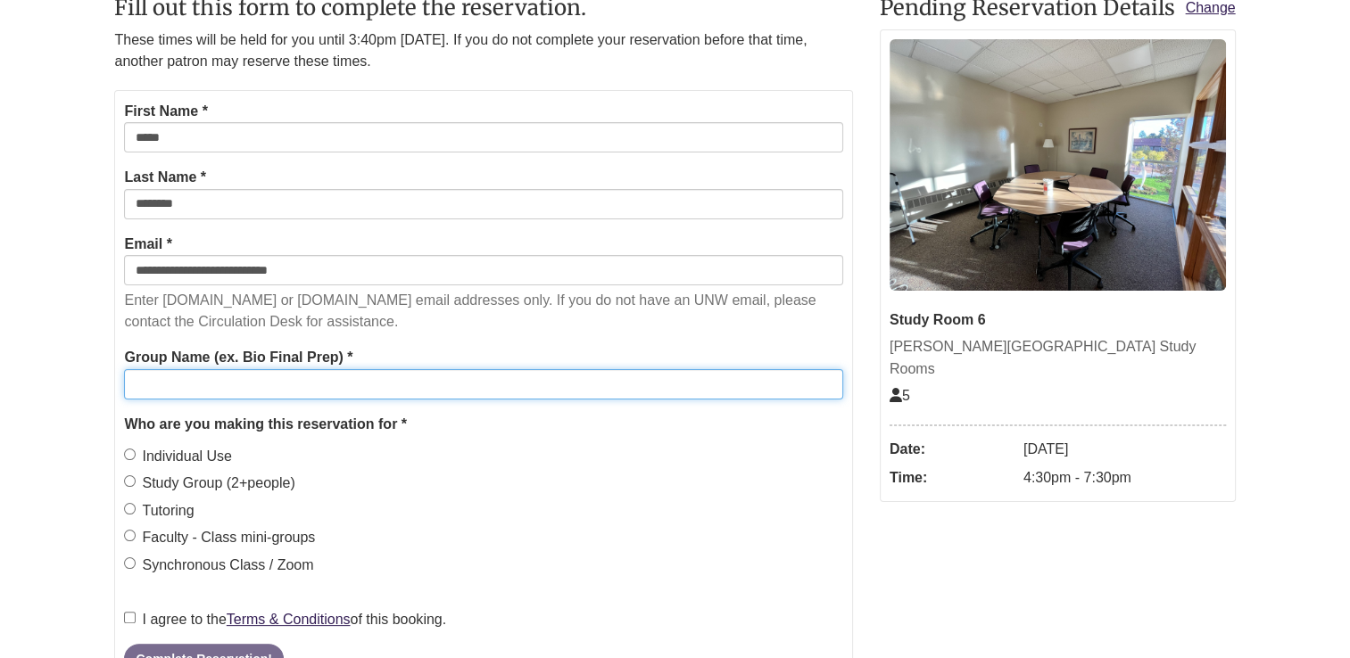
click at [404, 389] on input "Group Name (ex. Bio Final Prep) *" at bounding box center [483, 384] width 718 height 30
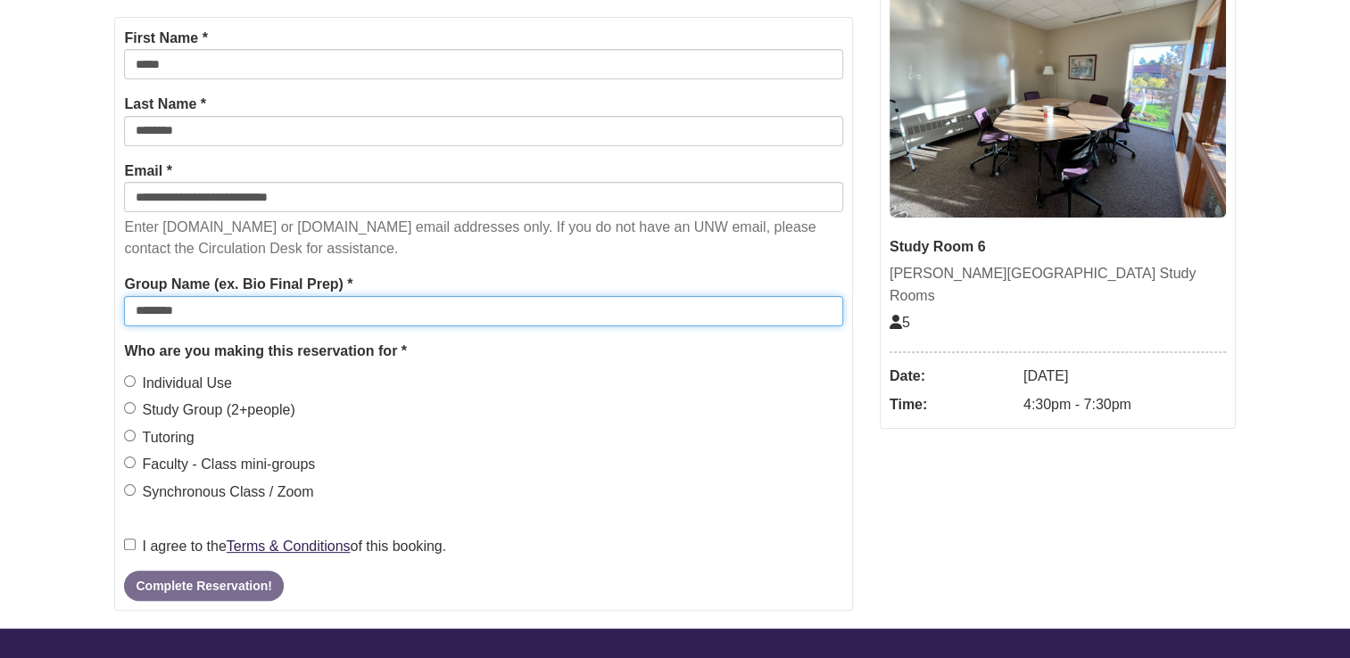
scroll to position [377, 0]
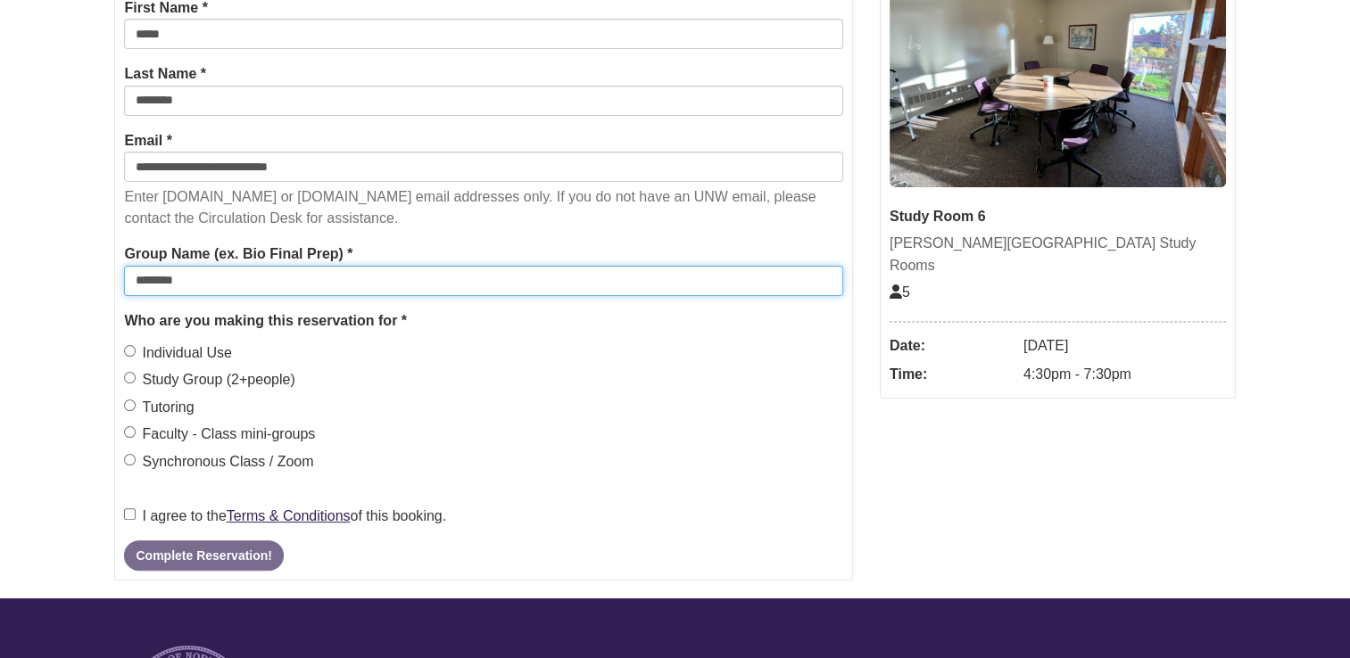
type input "********"
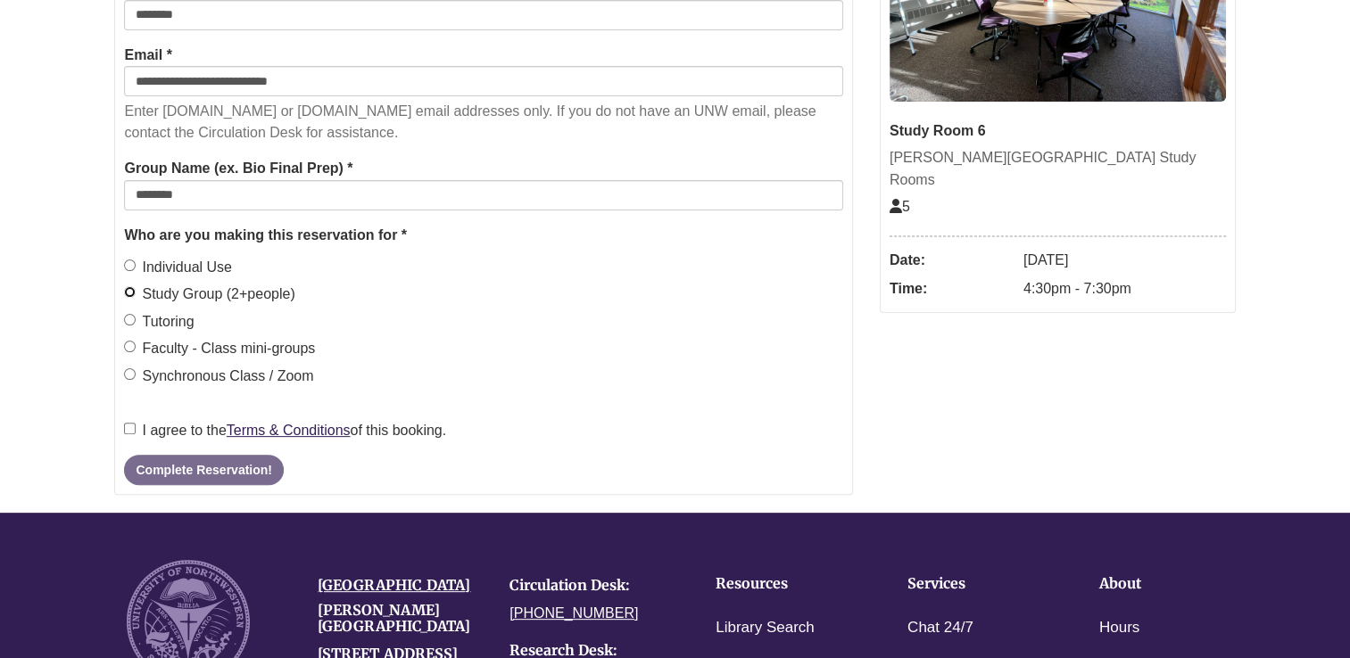
scroll to position [463, 0]
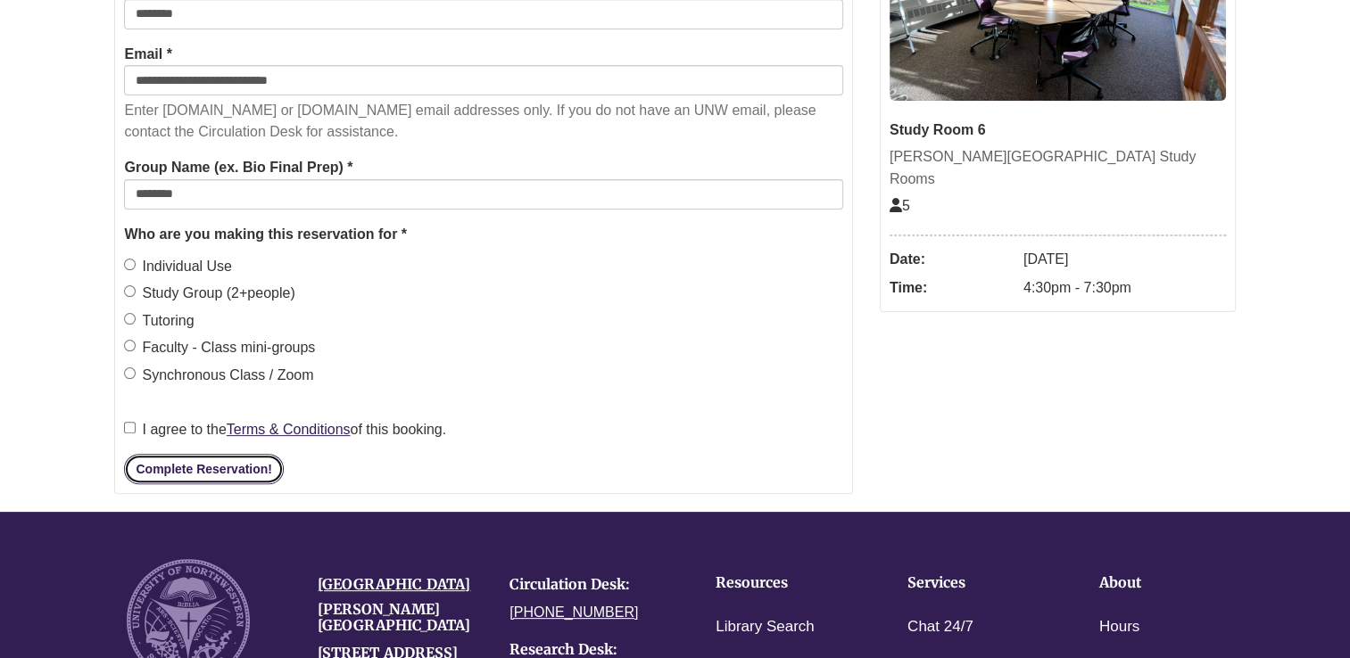
click at [219, 473] on button "Complete Reservation!" at bounding box center [203, 469] width 159 height 30
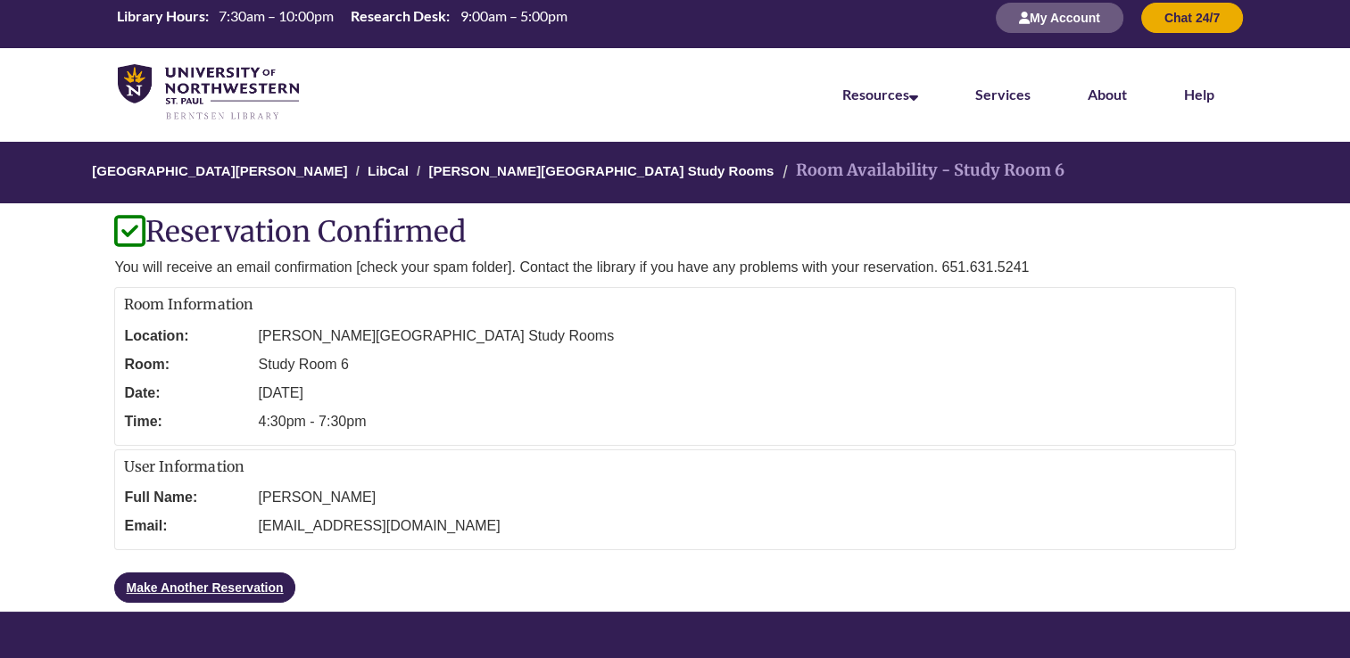
scroll to position [0, 0]
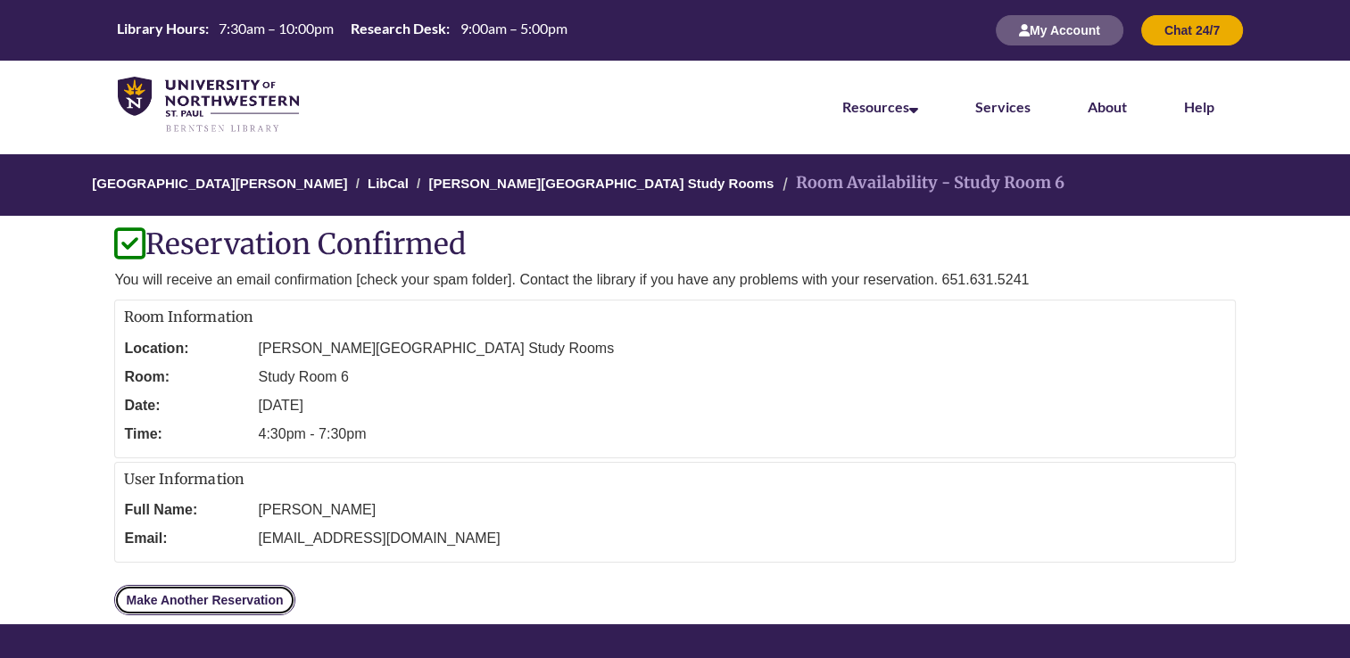
click at [269, 601] on link "Make Another Reservation" at bounding box center [204, 600] width 180 height 30
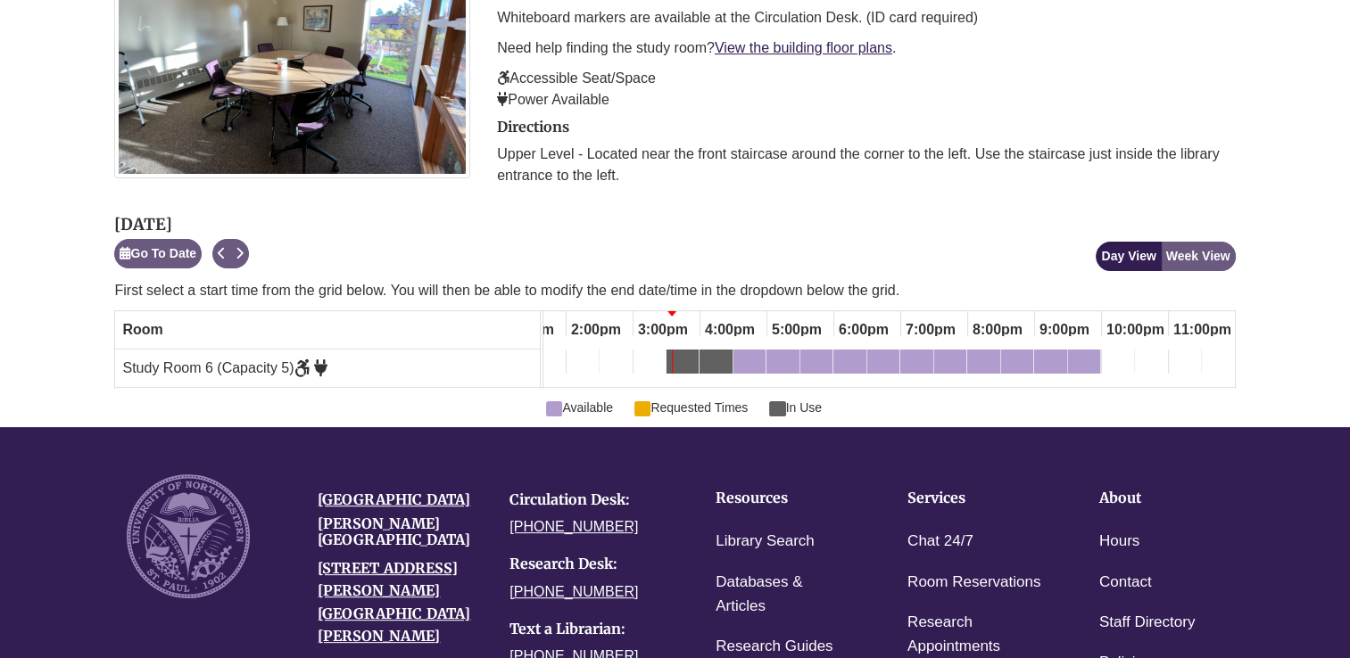
scroll to position [400, 0]
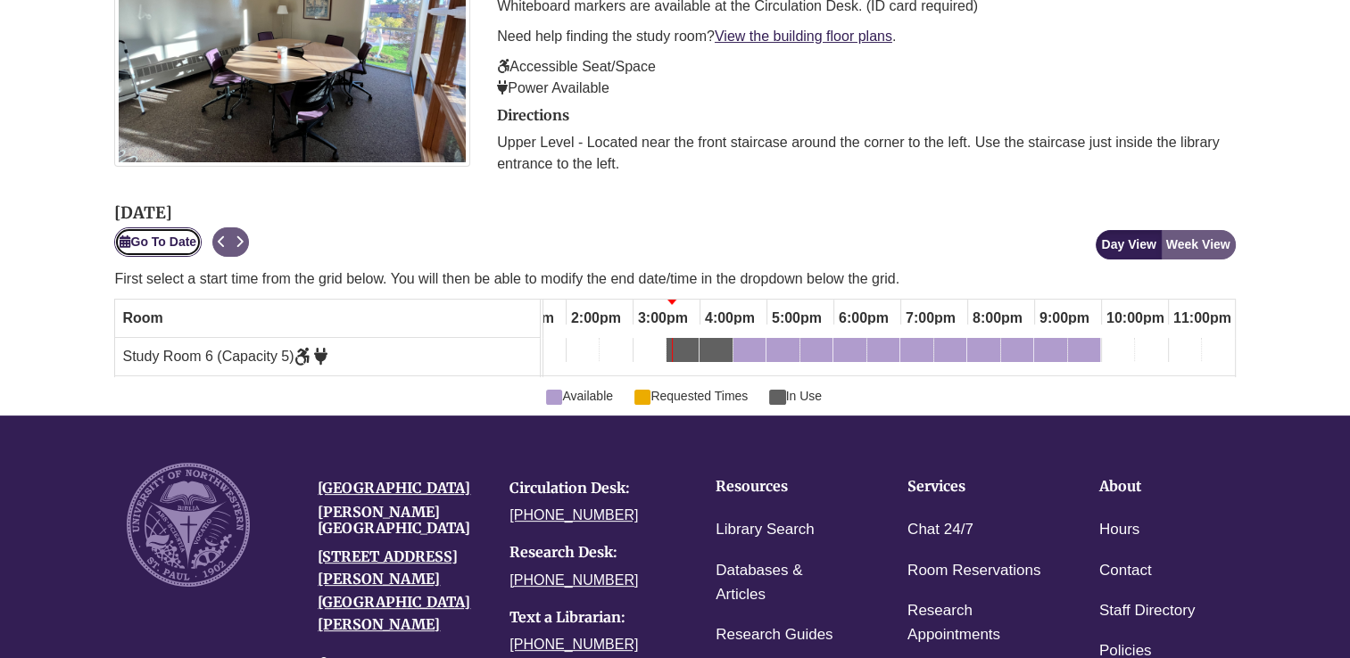
click at [164, 251] on button "Go To Date" at bounding box center [157, 242] width 87 height 29
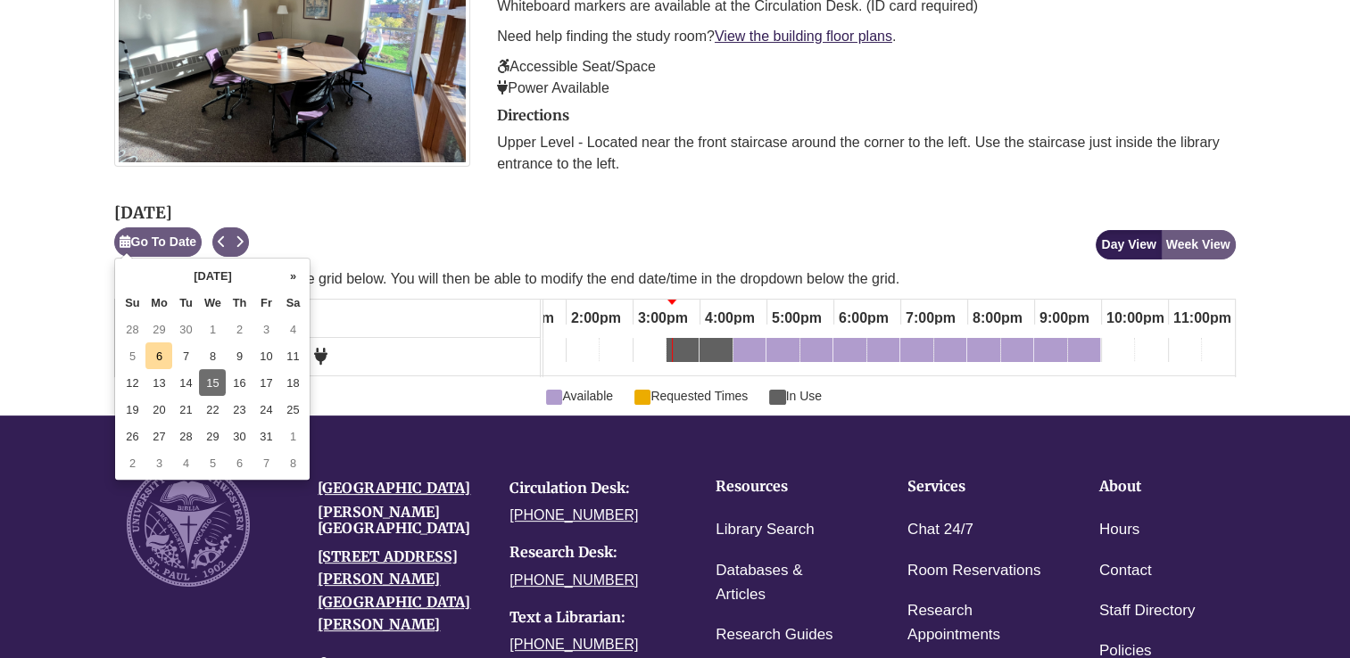
click at [216, 385] on td "15" at bounding box center [212, 382] width 27 height 27
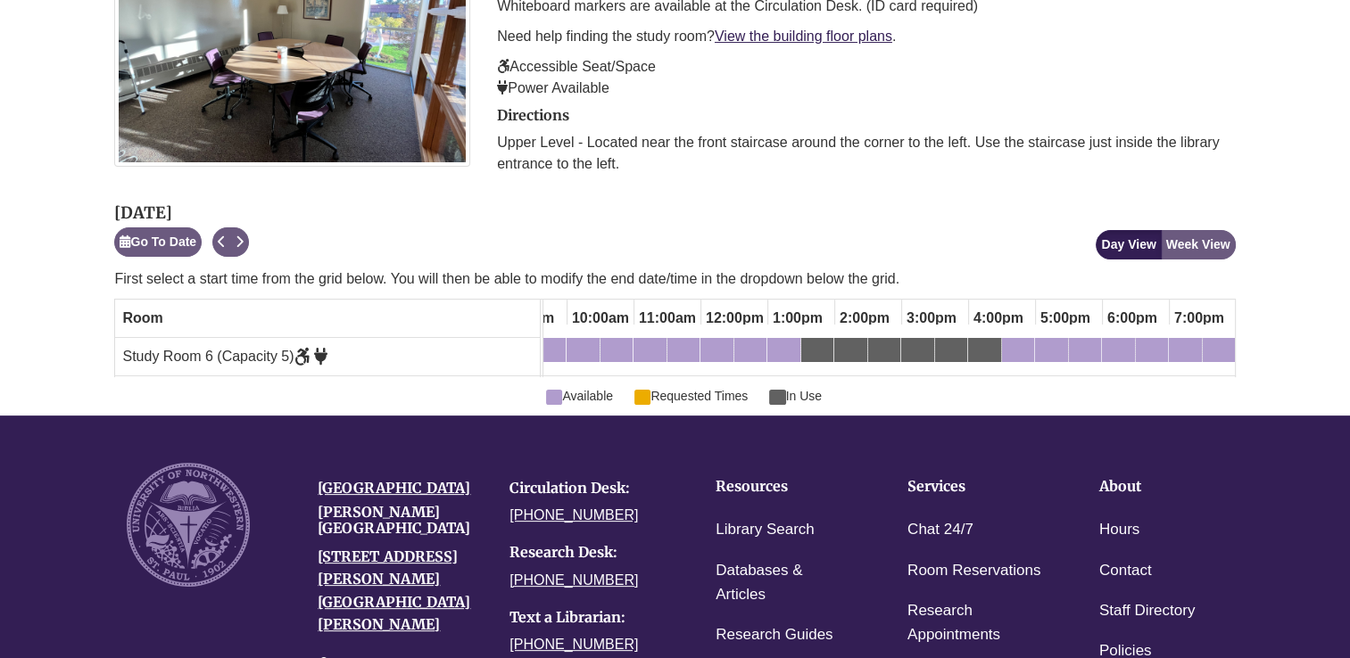
scroll to position [0, 0]
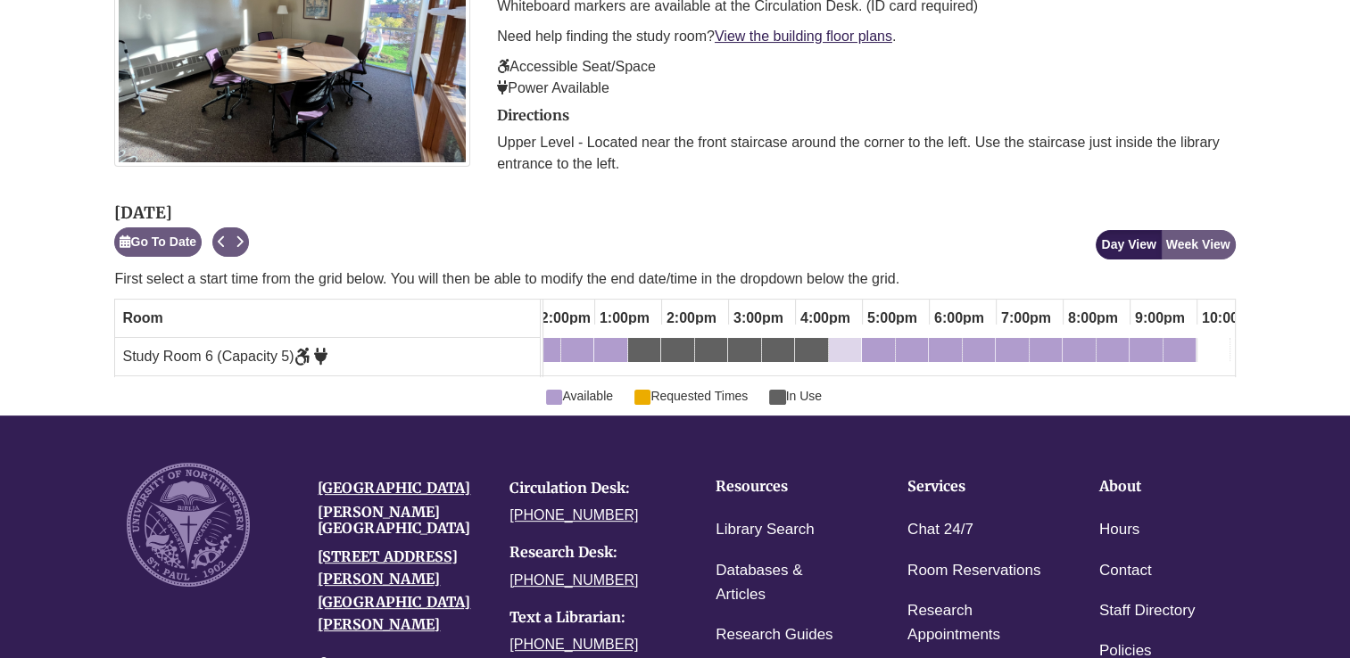
click at [849, 349] on div "4:30pm Wednesday, October 15, 2025 - Study Room 6 - Available" at bounding box center [845, 354] width 29 height 20
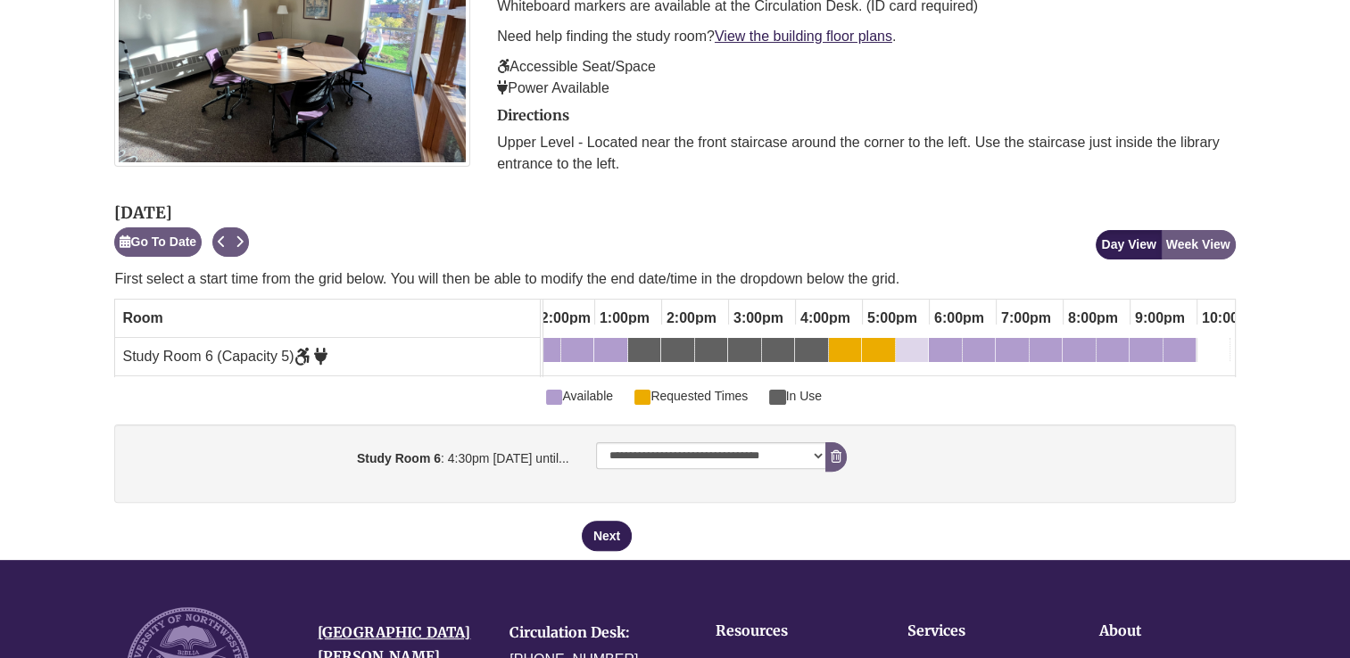
click at [912, 355] on div "5:30pm Wednesday, October 15, 2025 - Study Room 6 - Available" at bounding box center [912, 354] width 29 height 20
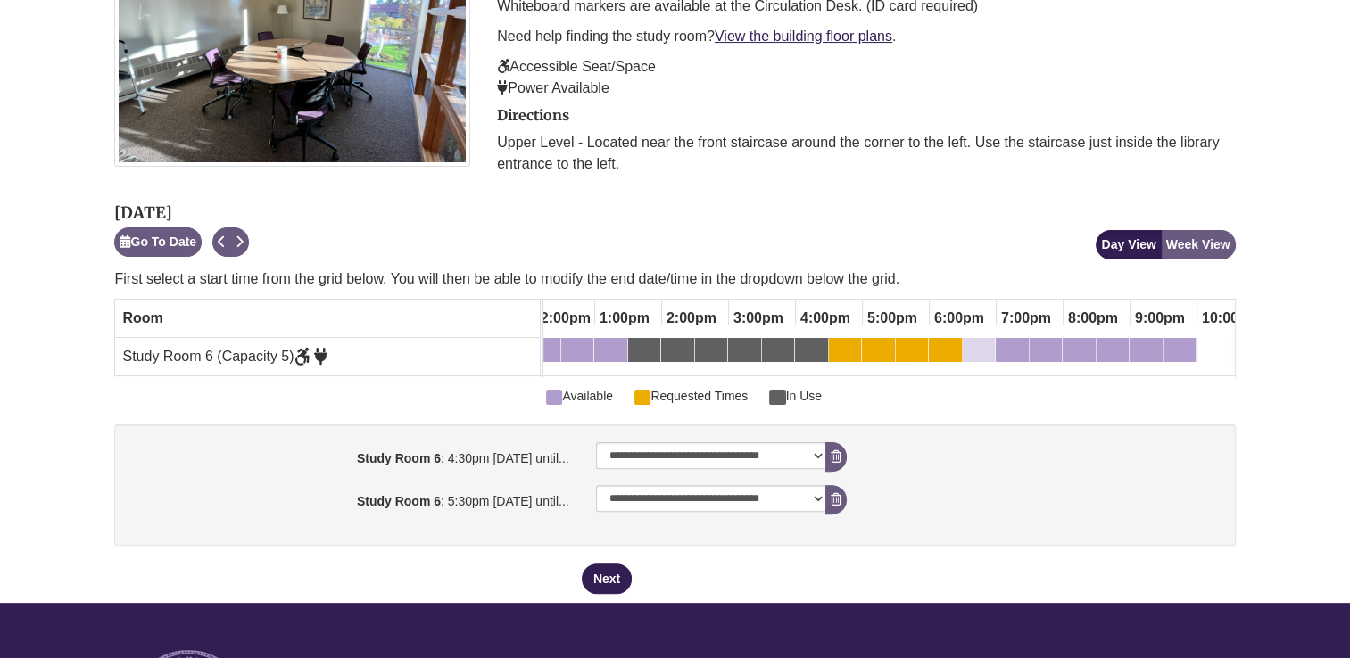
click at [980, 350] on div "6:30pm Wednesday, October 15, 2025 - Study Room 6 - Available" at bounding box center [979, 354] width 29 height 20
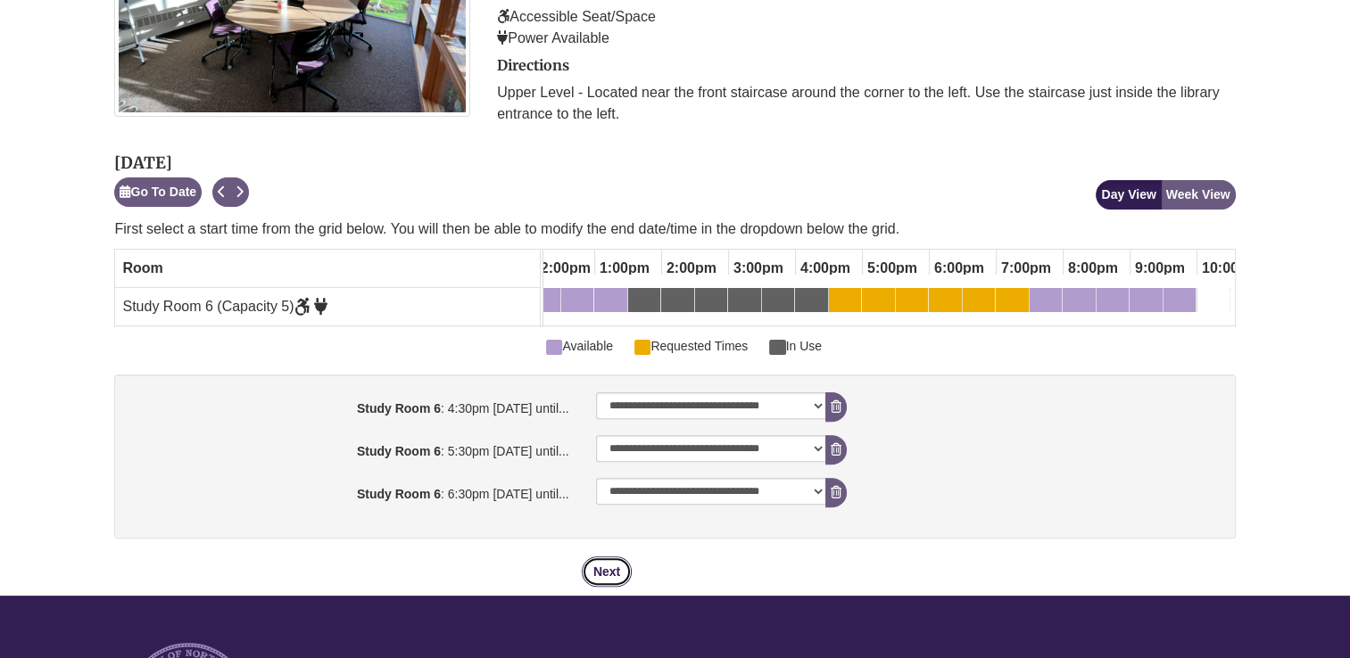
click at [610, 576] on button "Next" at bounding box center [607, 572] width 50 height 30
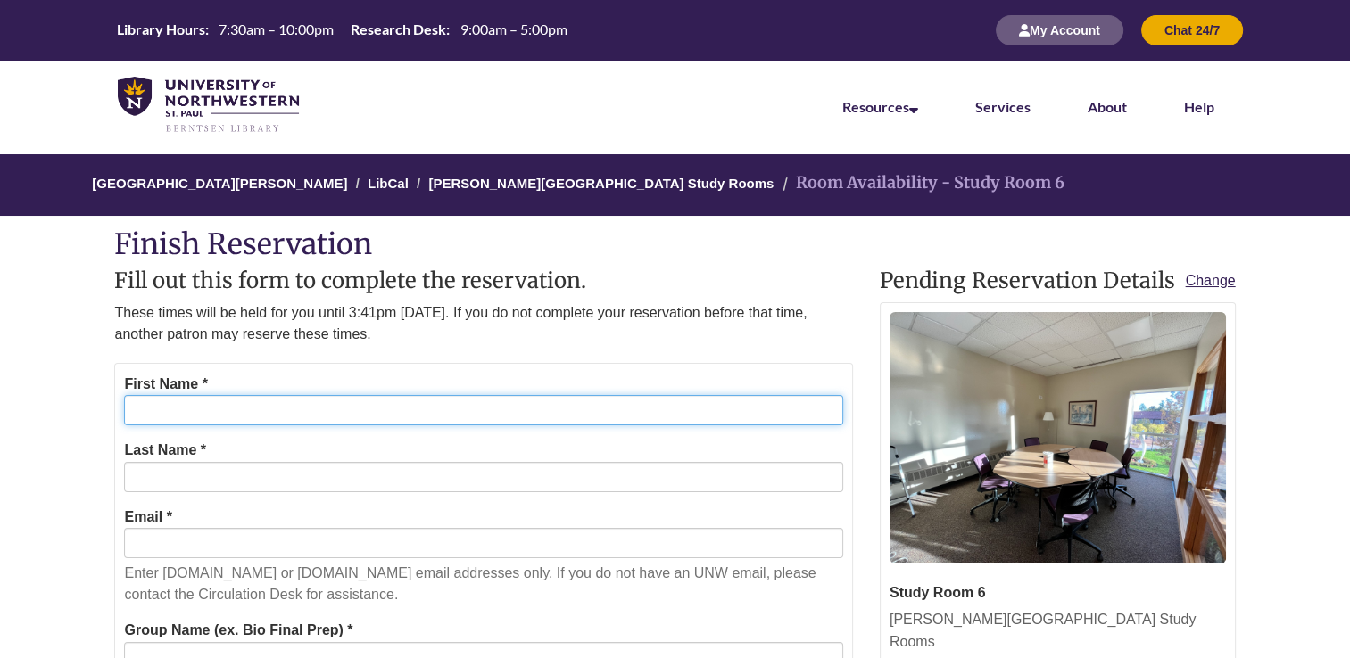
click at [344, 418] on input "First Name *" at bounding box center [483, 410] width 718 height 30
type input "*****"
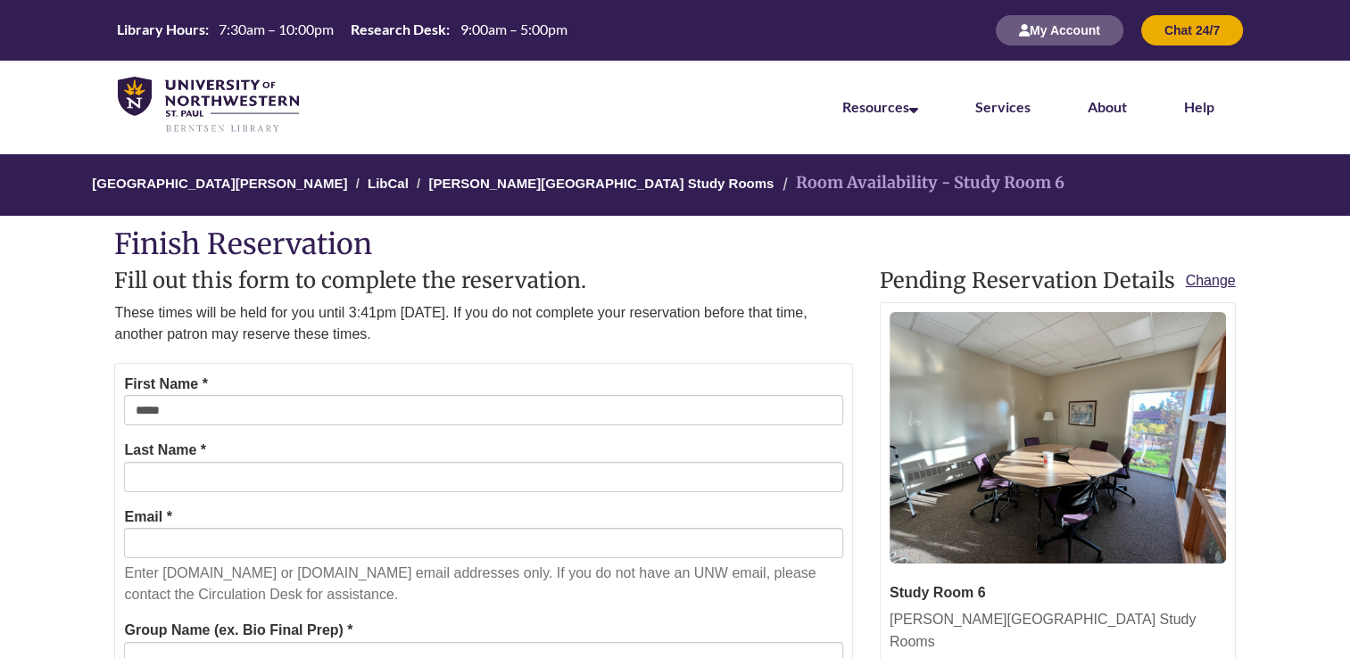
type input "********"
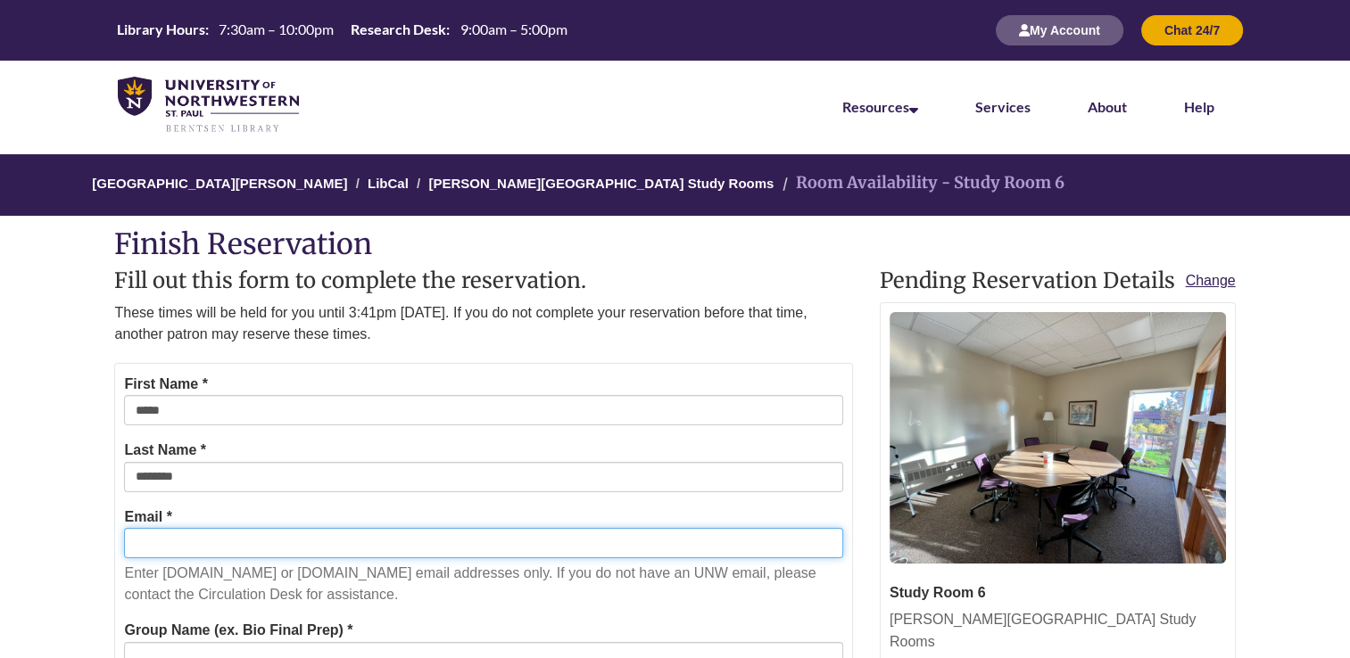
type input "**********"
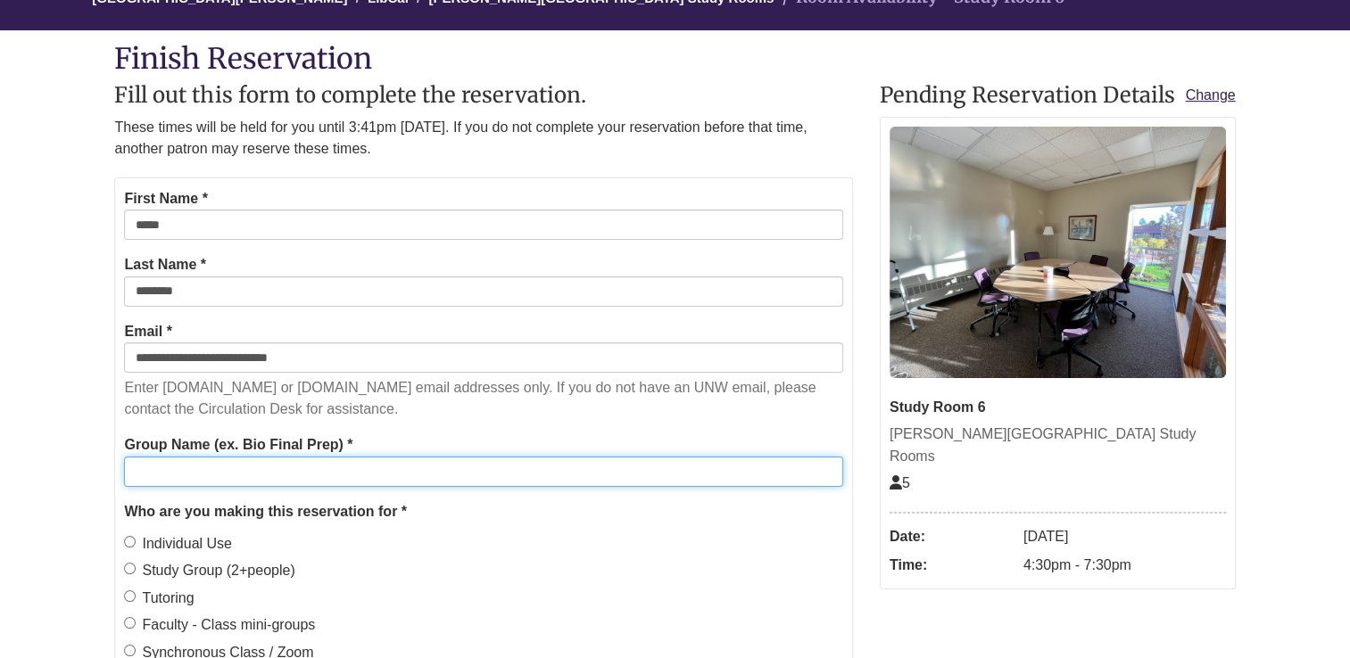
click at [352, 484] on input "Group Name (ex. Bio Final Prep) *" at bounding box center [483, 472] width 718 height 30
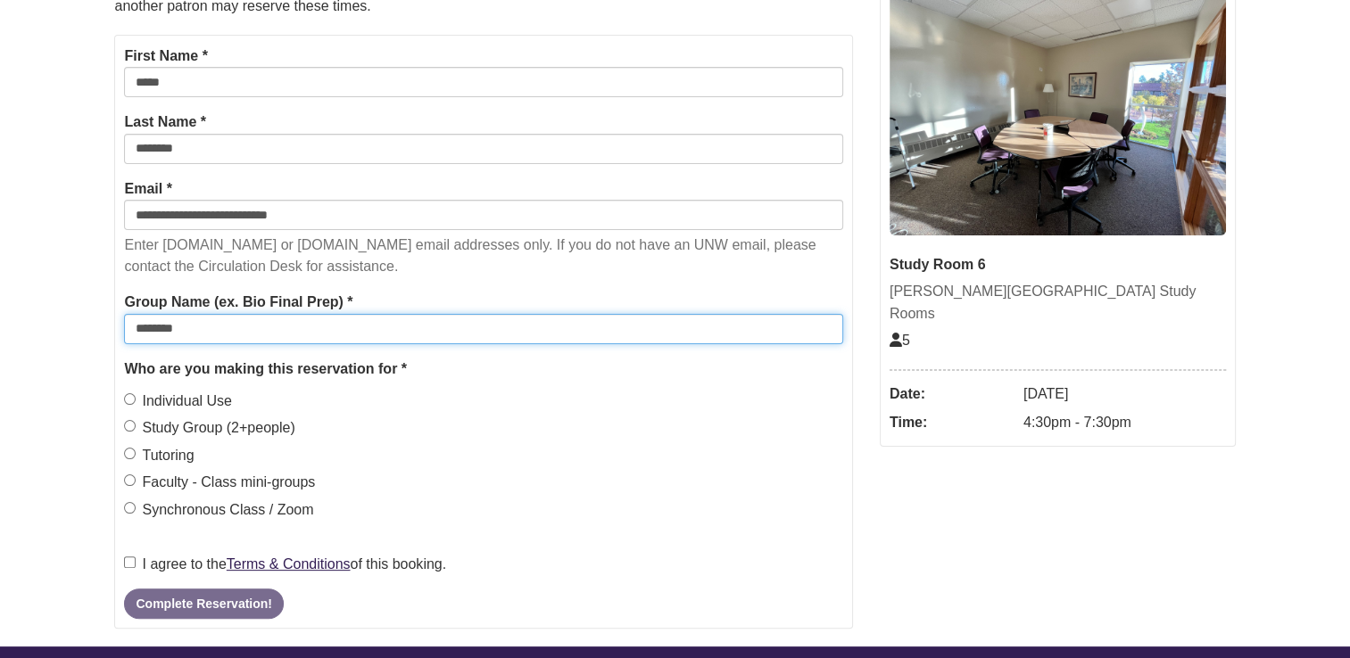
type input "********"
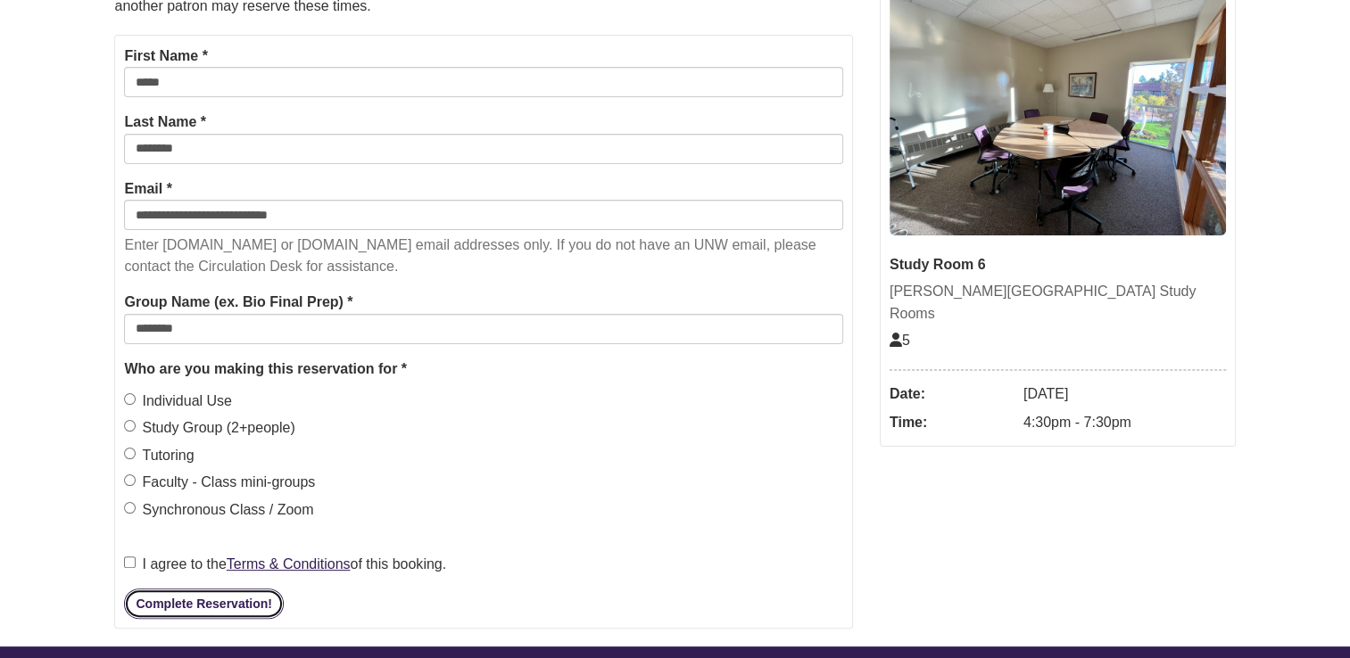
click at [187, 610] on button "Complete Reservation!" at bounding box center [203, 604] width 159 height 30
